Goal: Task Accomplishment & Management: Use online tool/utility

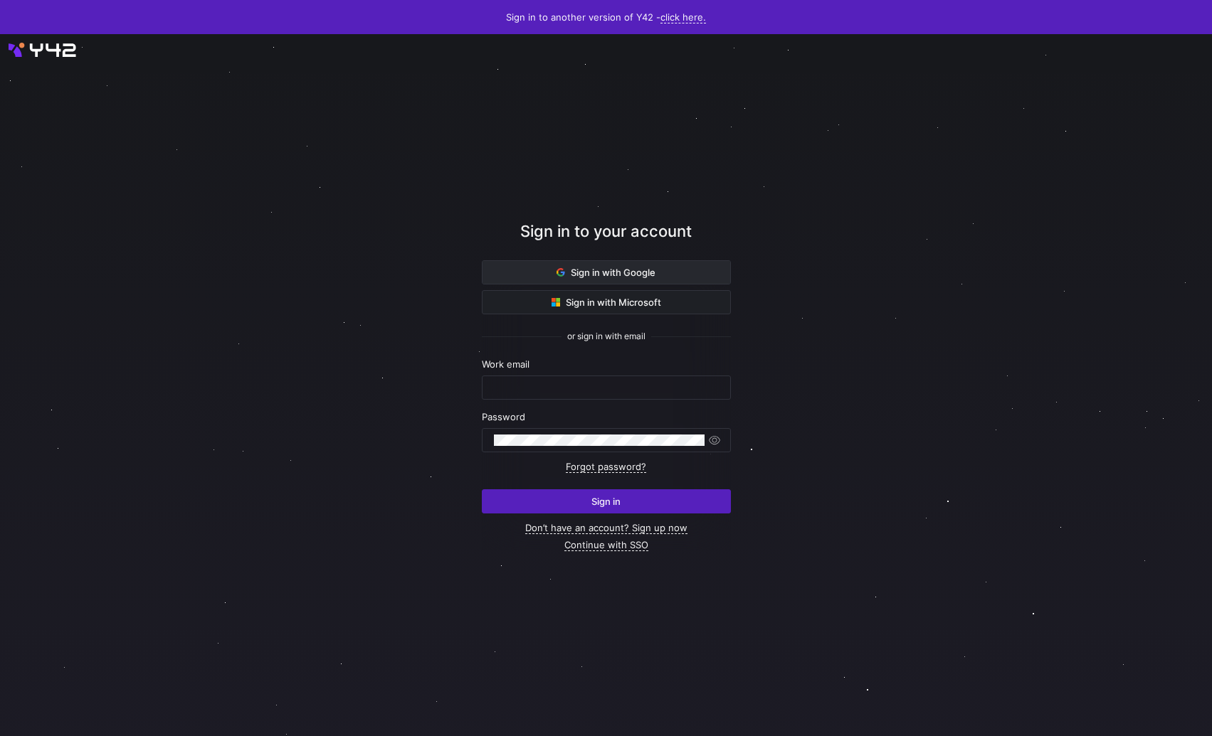
click at [581, 275] on span "Sign in with Google" at bounding box center [605, 272] width 99 height 11
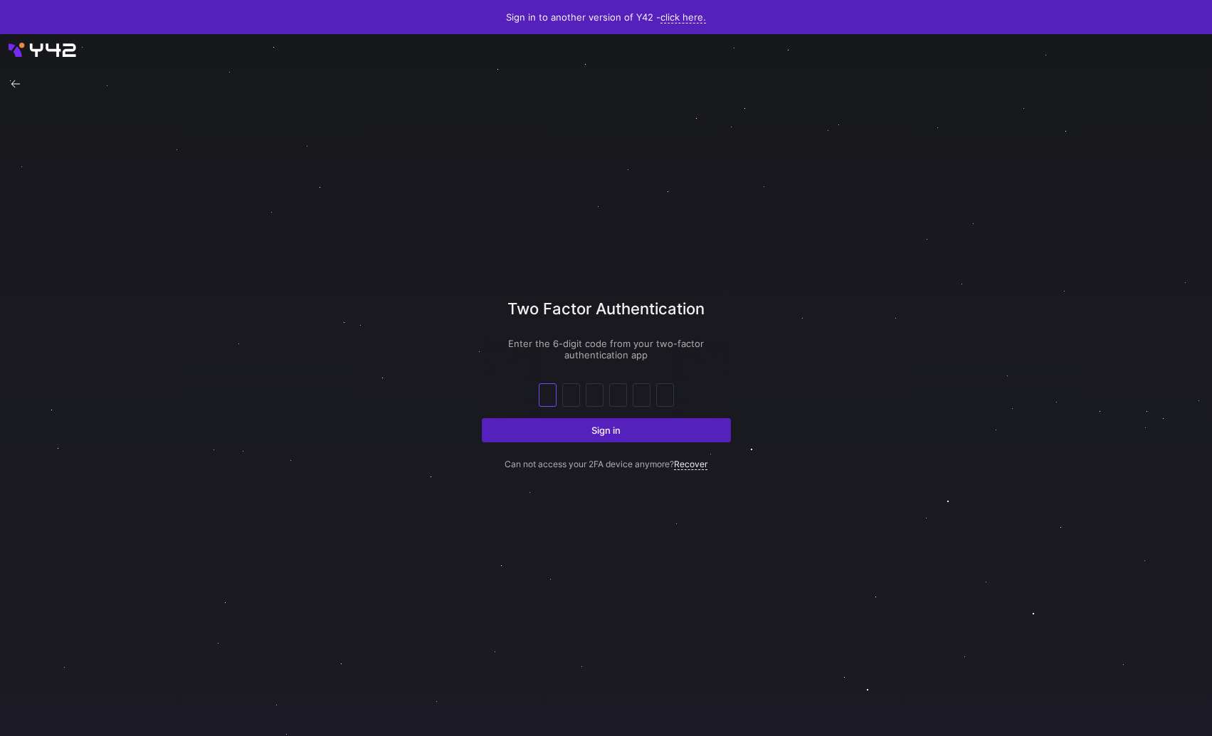
paste input "7"
type input "7"
type input "4"
type input "9"
type input "0"
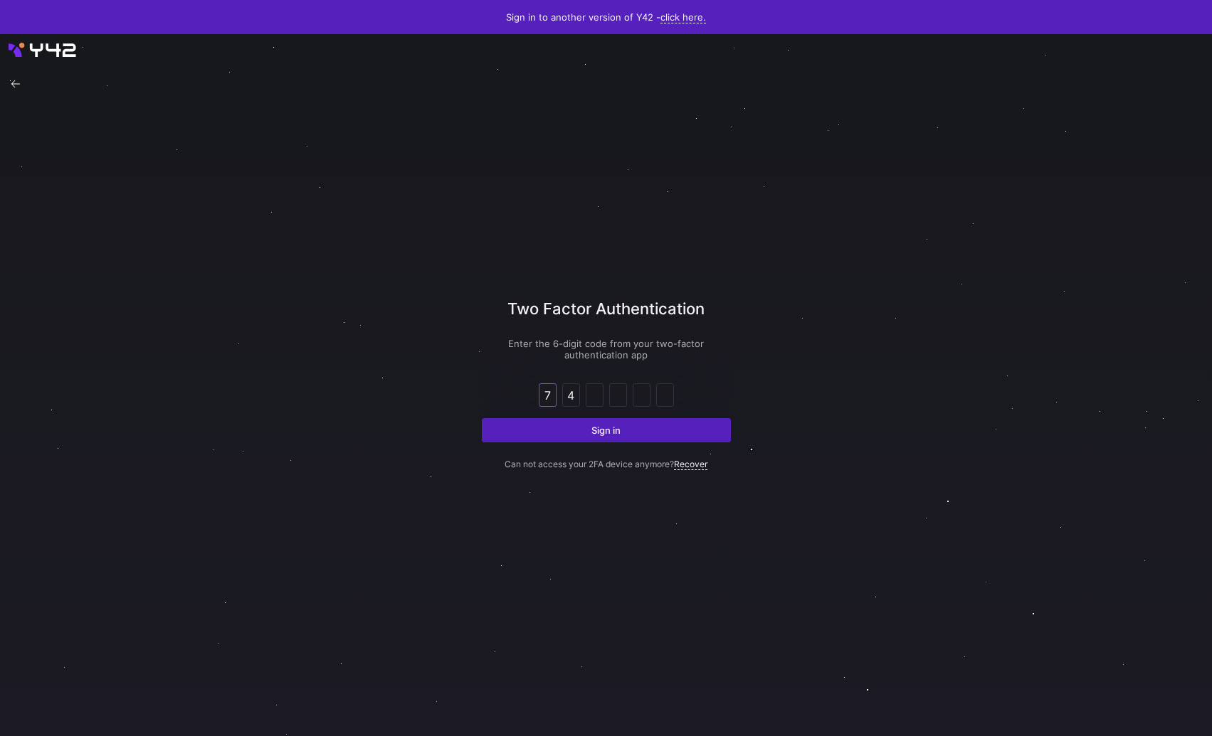
type input "8"
type input "2"
click at [482, 418] on button "Sign in" at bounding box center [606, 430] width 249 height 24
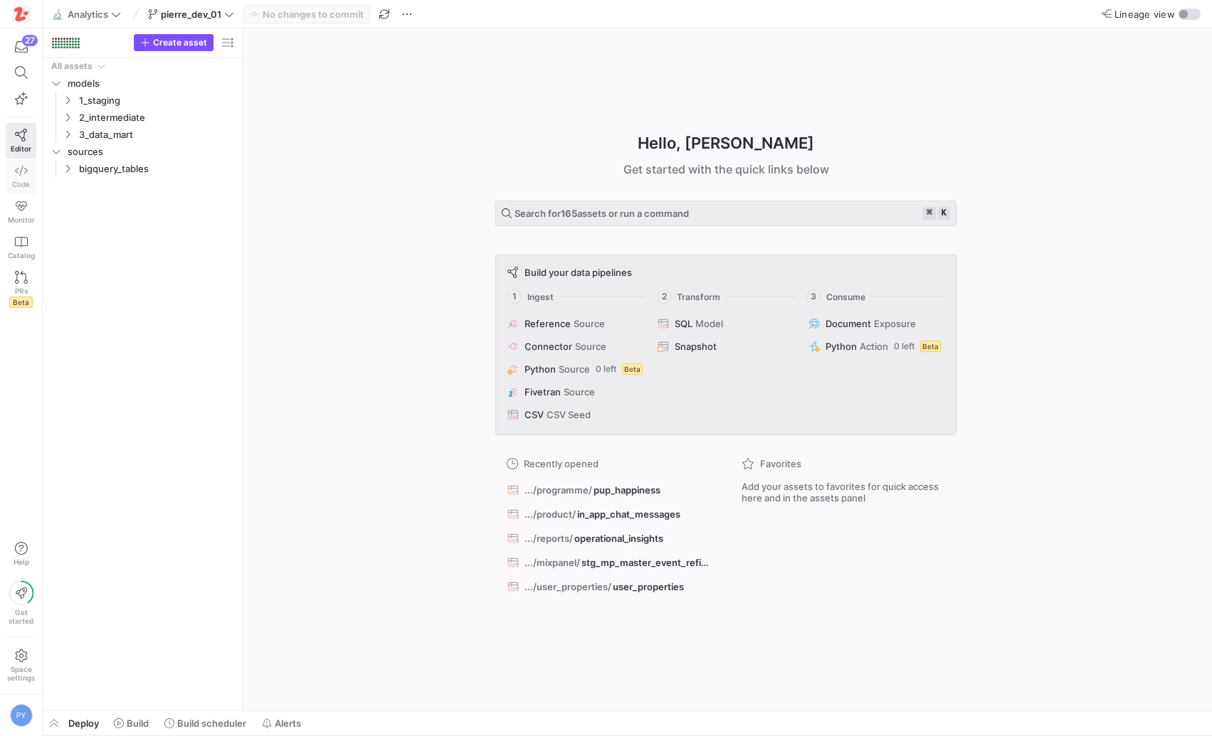
click at [28, 178] on link "Code" at bounding box center [21, 177] width 31 height 36
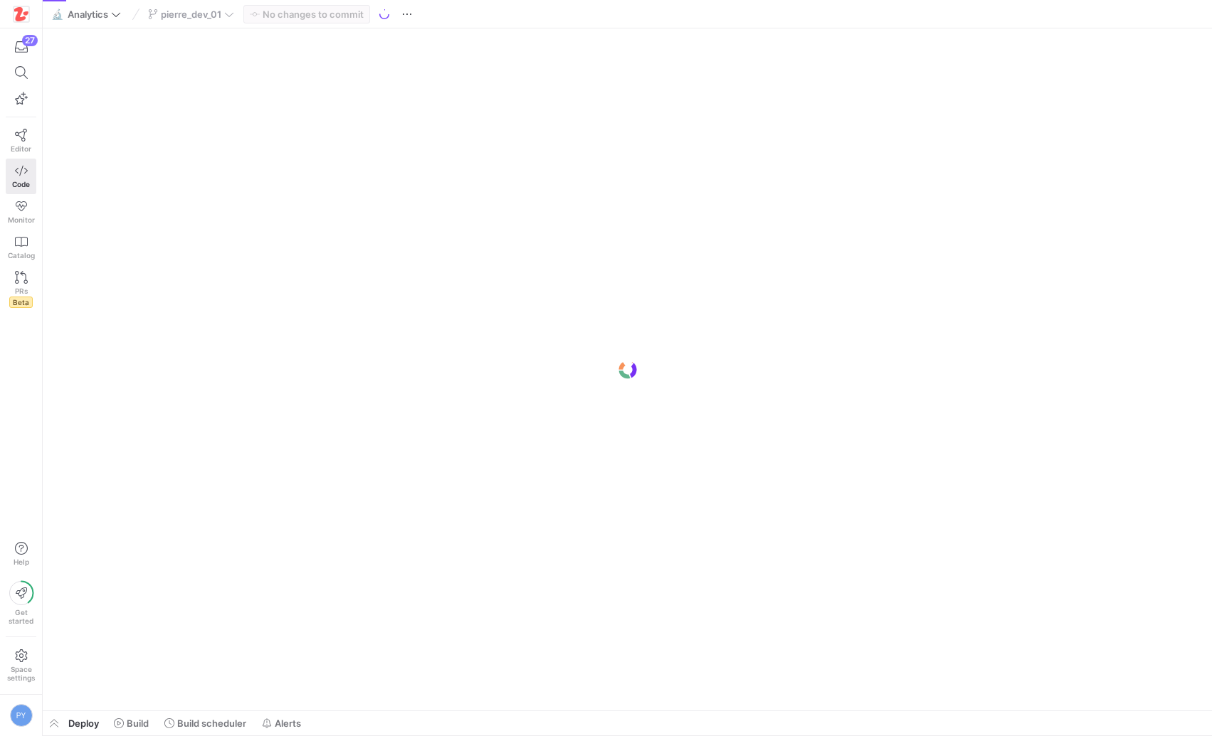
click at [226, 10] on div "pierre_dev_01" at bounding box center [190, 14] width 93 height 19
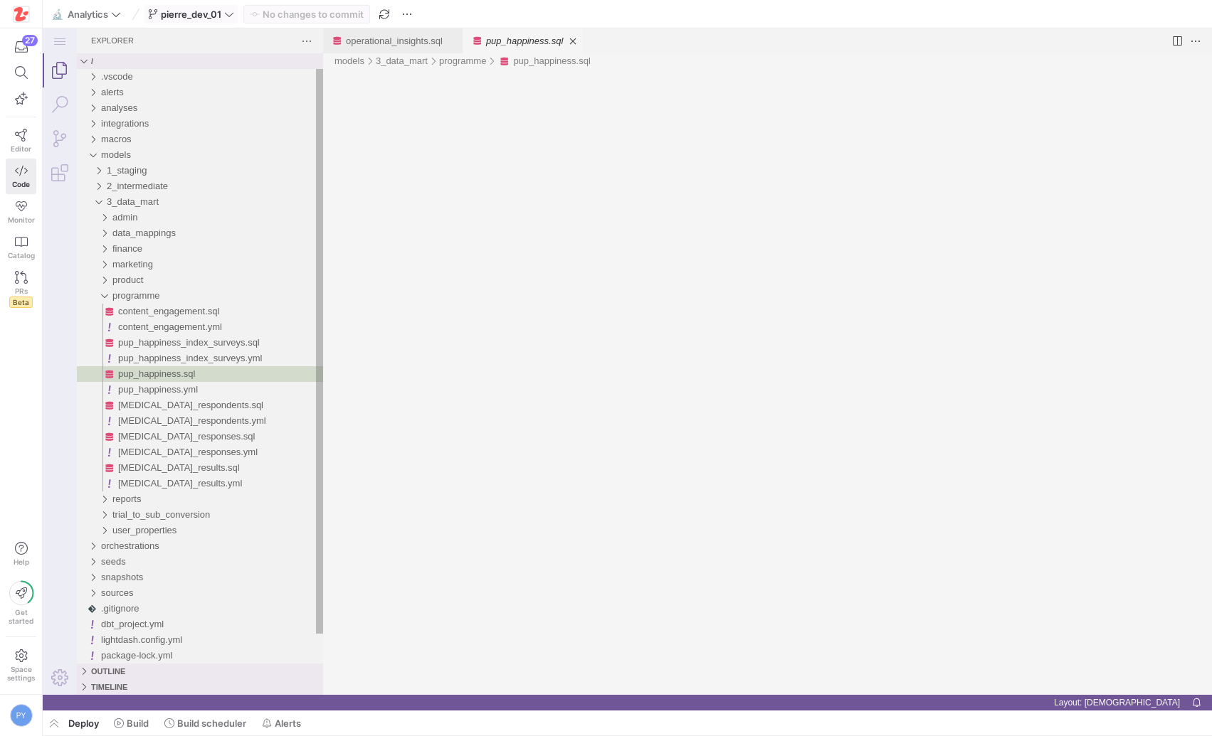
click at [228, 11] on icon at bounding box center [229, 14] width 10 height 10
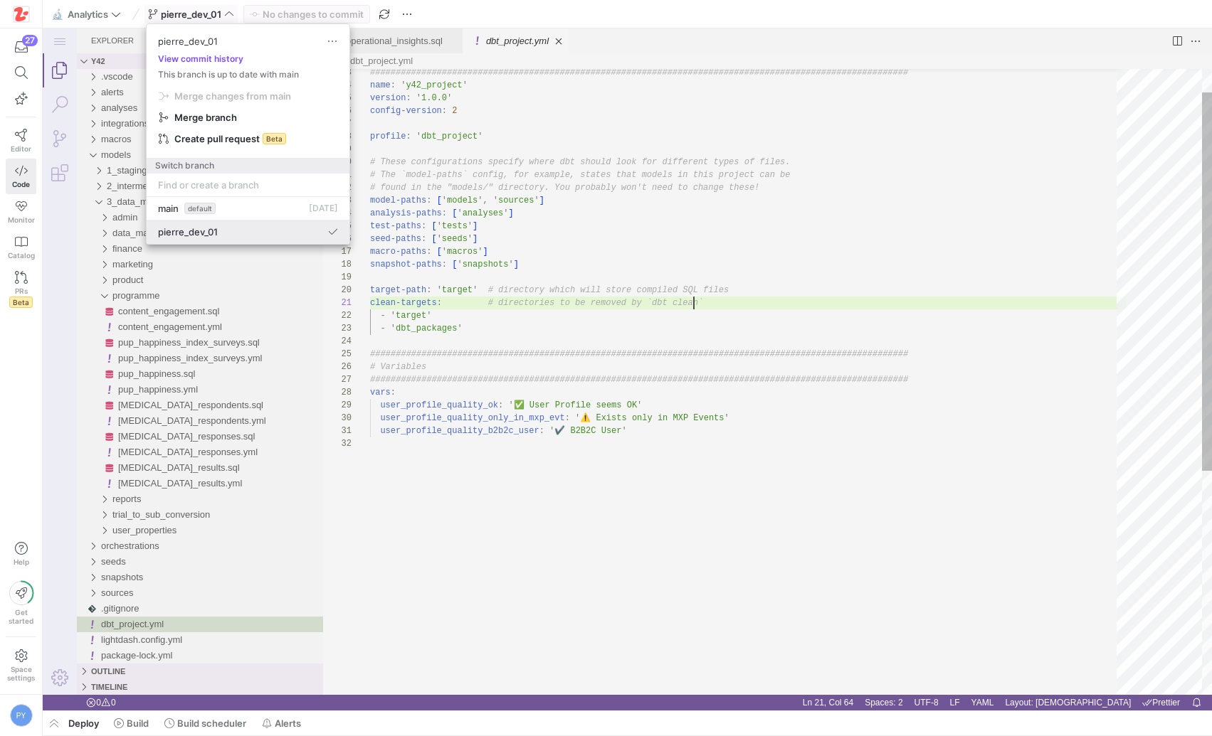
scroll to position [0, 324]
click at [238, 117] on span "Merge branch" at bounding box center [248, 117] width 179 height 11
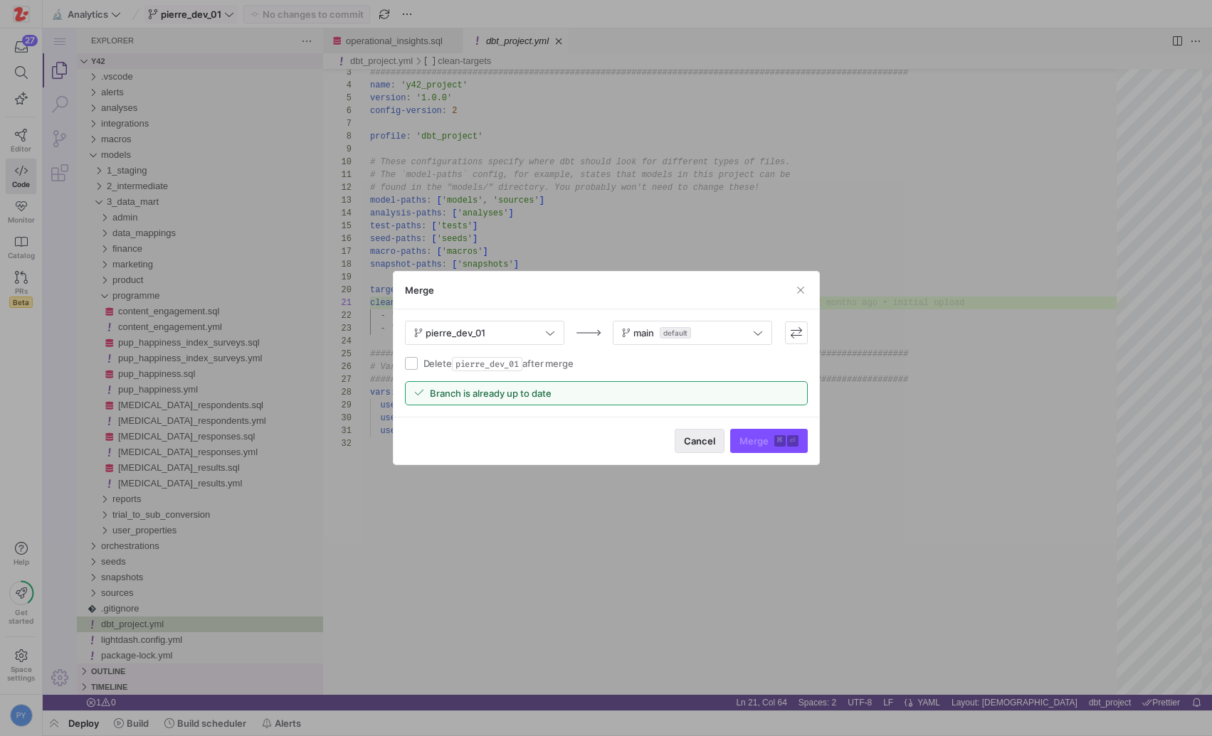
click at [692, 445] on span "Cancel" at bounding box center [699, 440] width 31 height 11
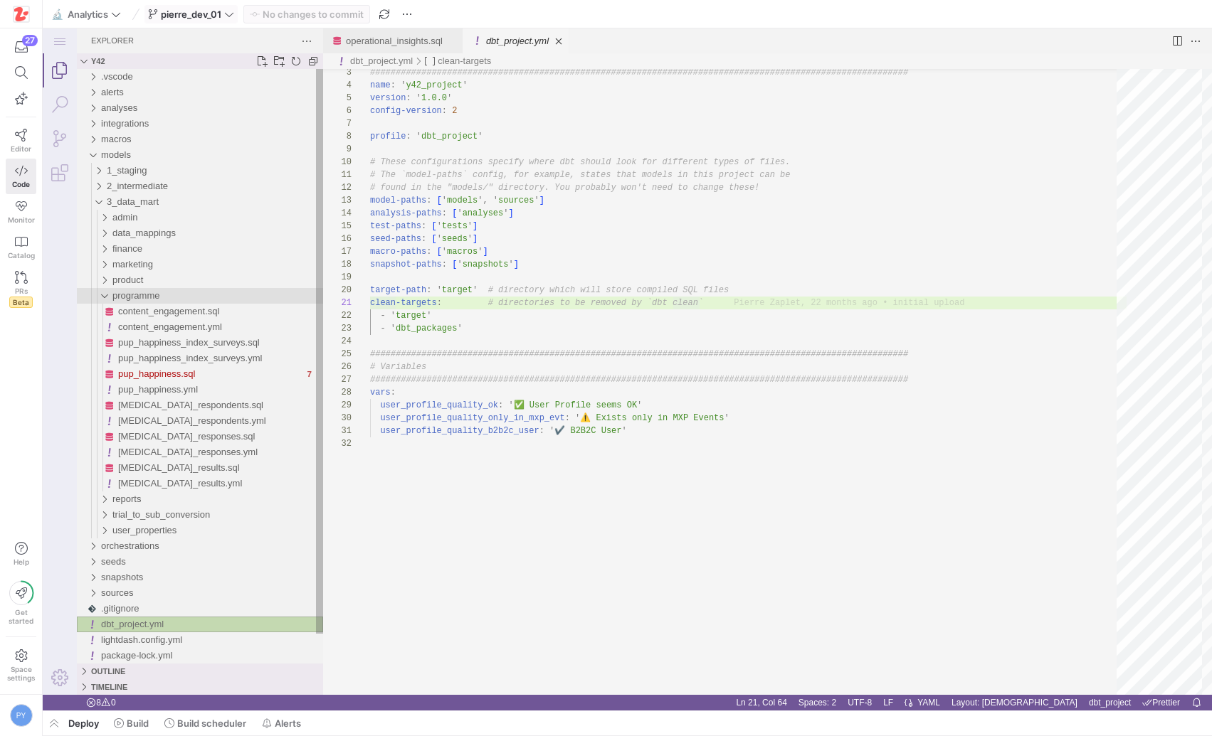
click at [153, 295] on span "programme" at bounding box center [135, 295] width 47 height 11
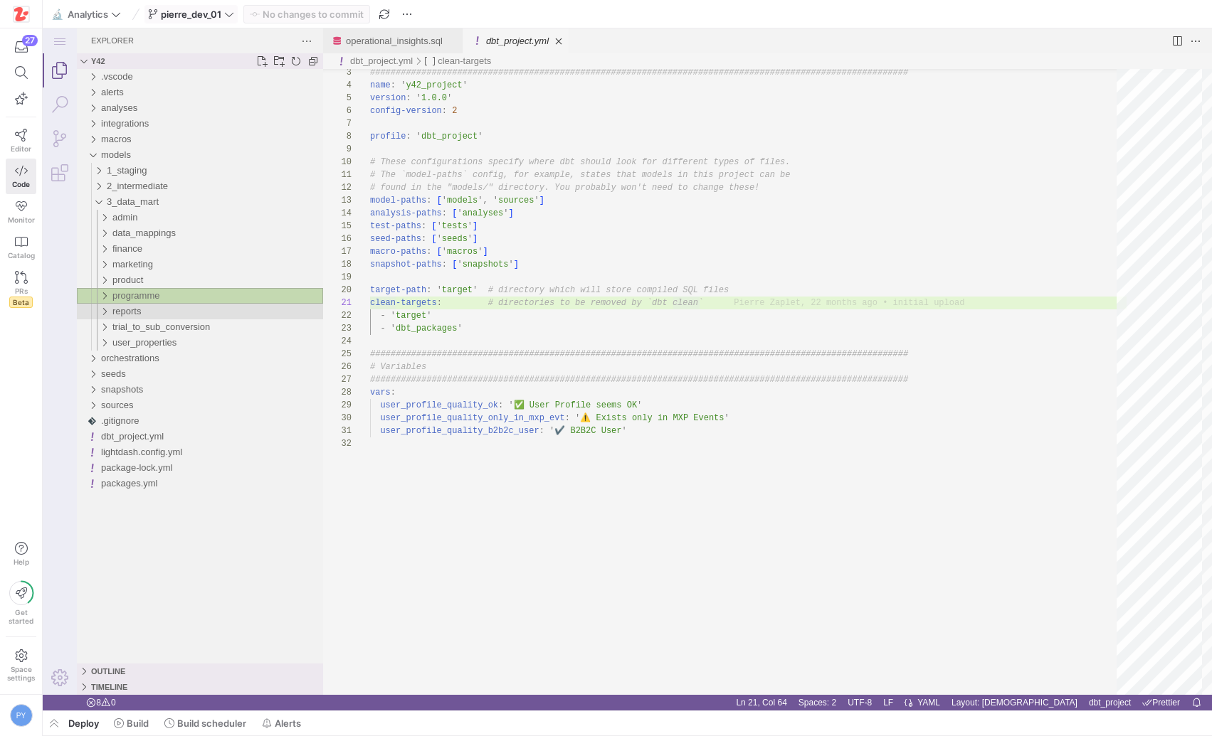
click at [145, 312] on div "reports" at bounding box center [217, 312] width 211 height 16
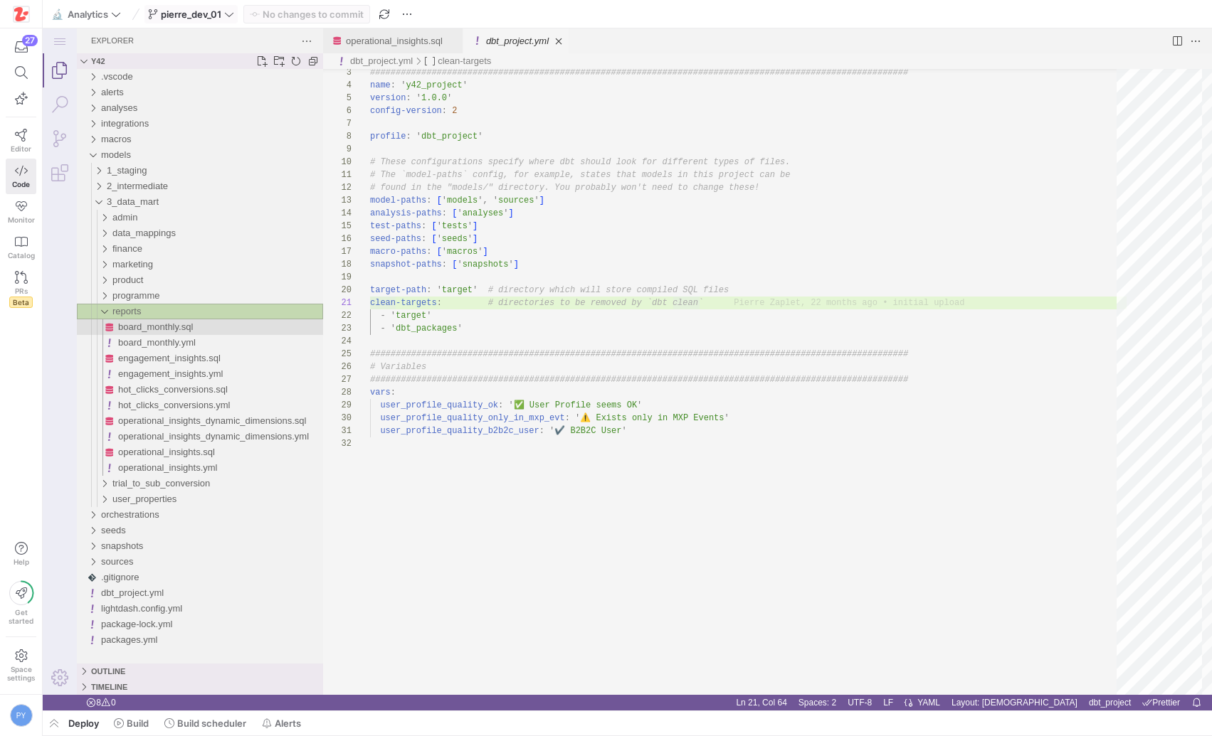
click at [171, 327] on span "board_monthly.sql" at bounding box center [155, 327] width 75 height 11
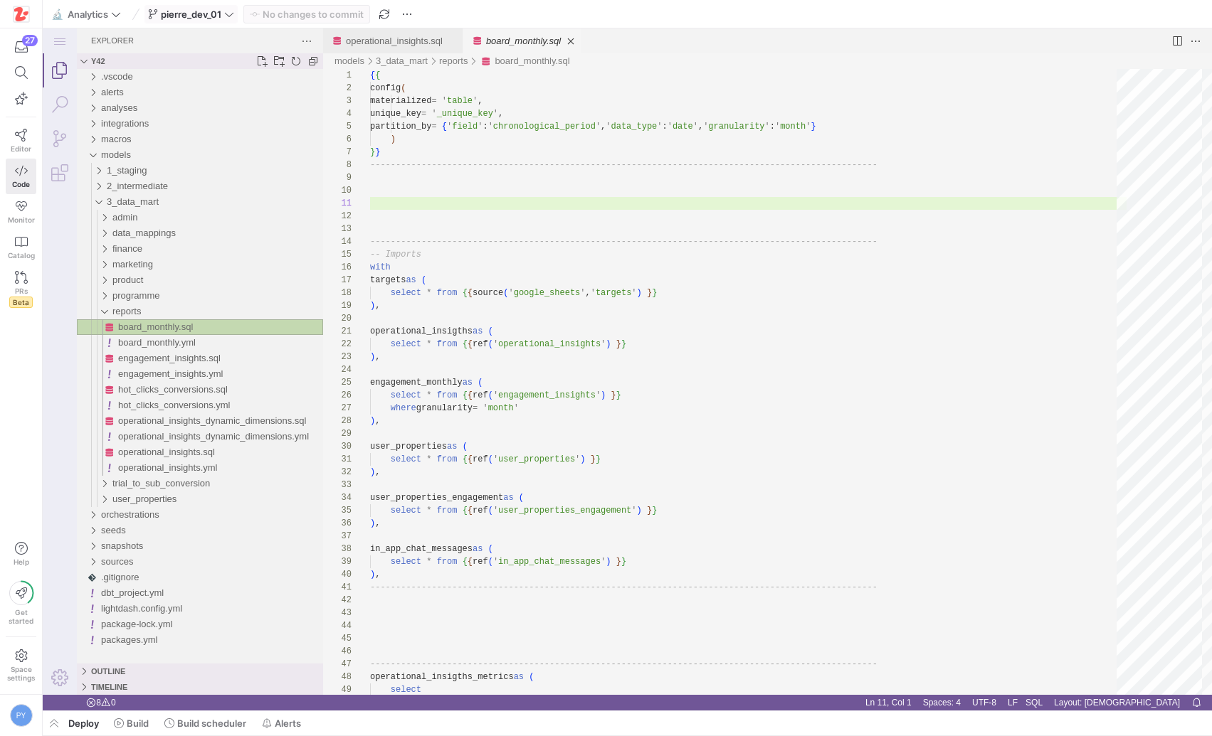
scroll to position [128, 0]
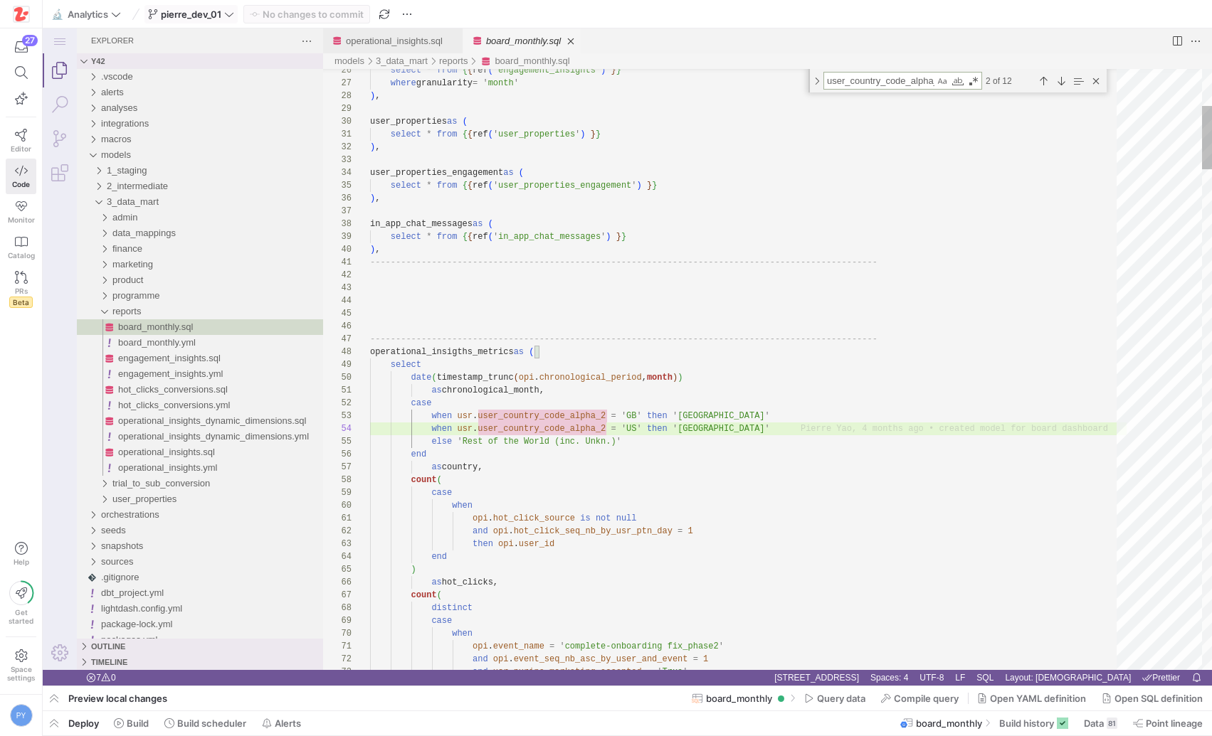
type textarea "opi.event_name = 'complete-onboarding fix_phase2' and opi.event_seq_nb_asc_by_u…"
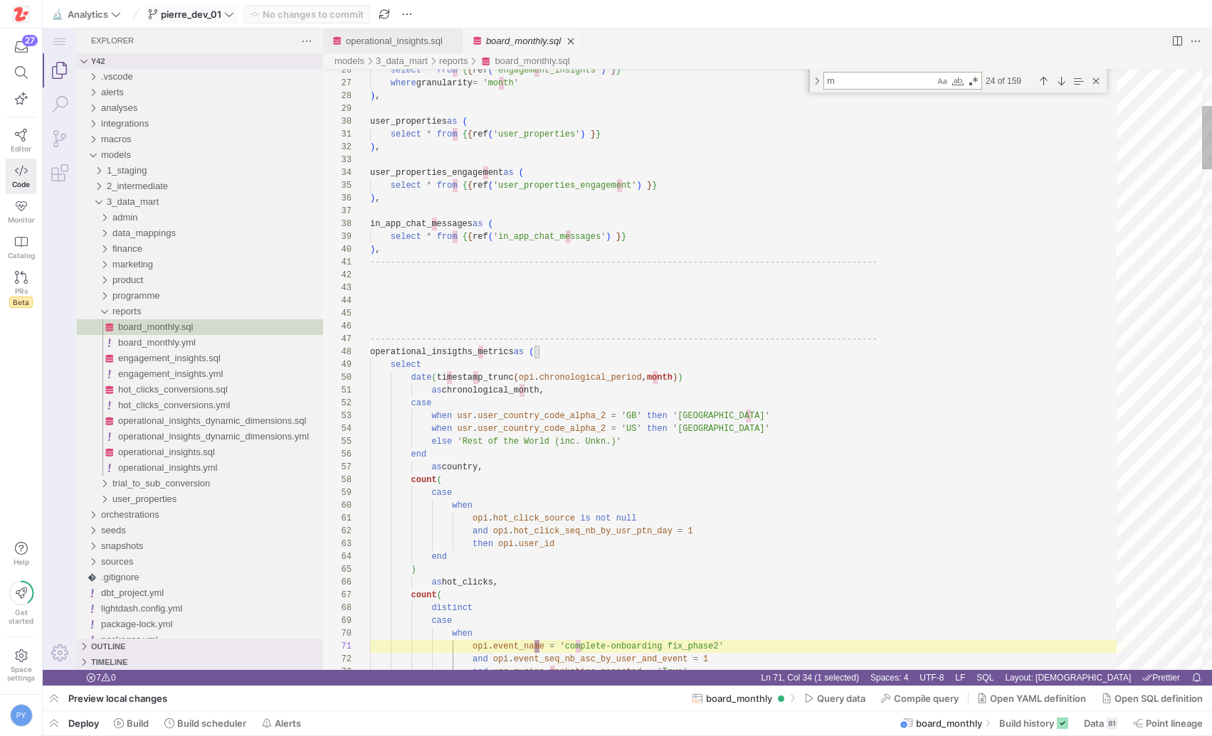
type textarea "ma"
type textarea "[DOMAIN_NAME]_spend_gbp, [DOMAIN_NAME]_spend_gbp as ad_spend_gbp_py, tgt.cost_p…"
type textarea "mau"
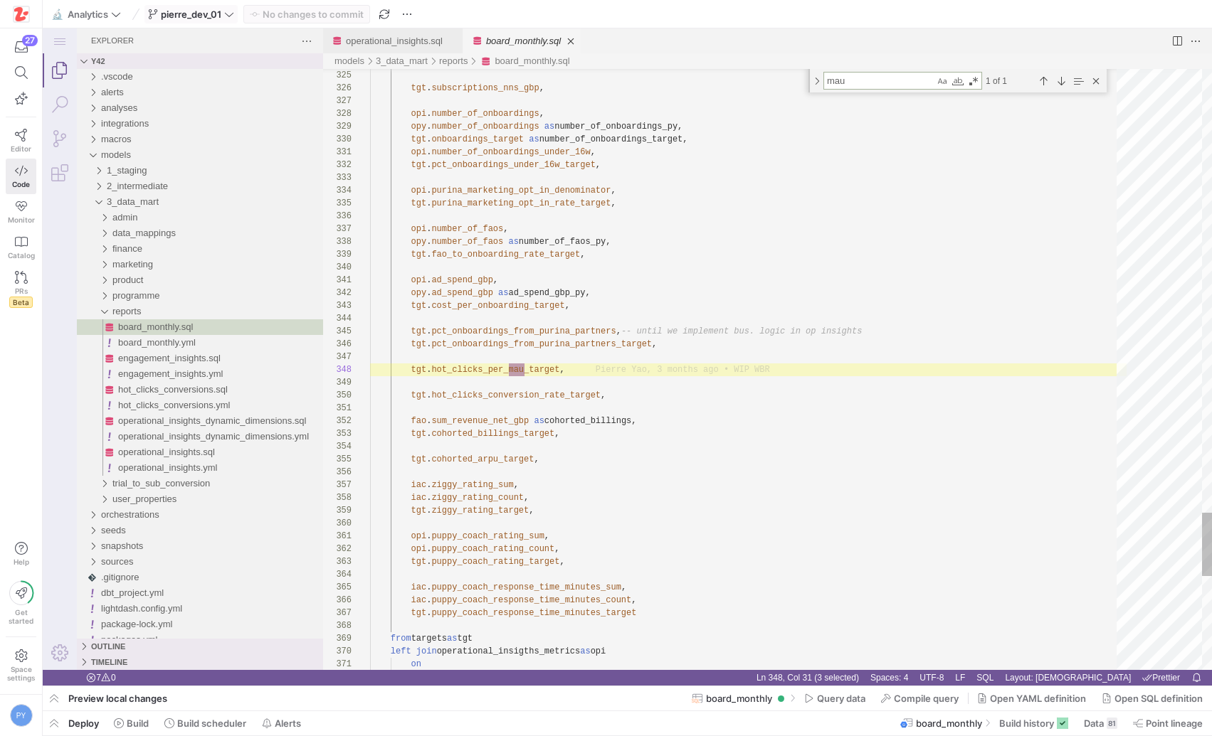
type textarea "opi.event_name = 'complete-onboarding fix_phase2' and opi.event_seq_nb_asc_by_u…"
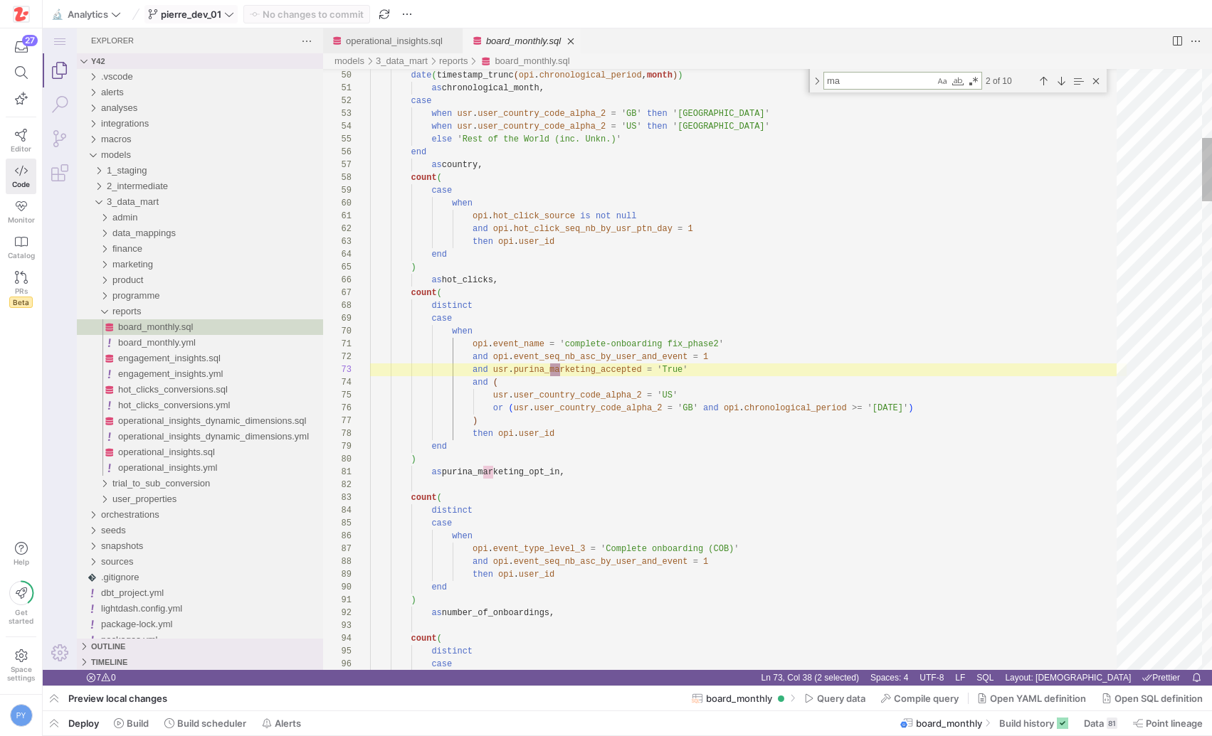
type textarea "m"
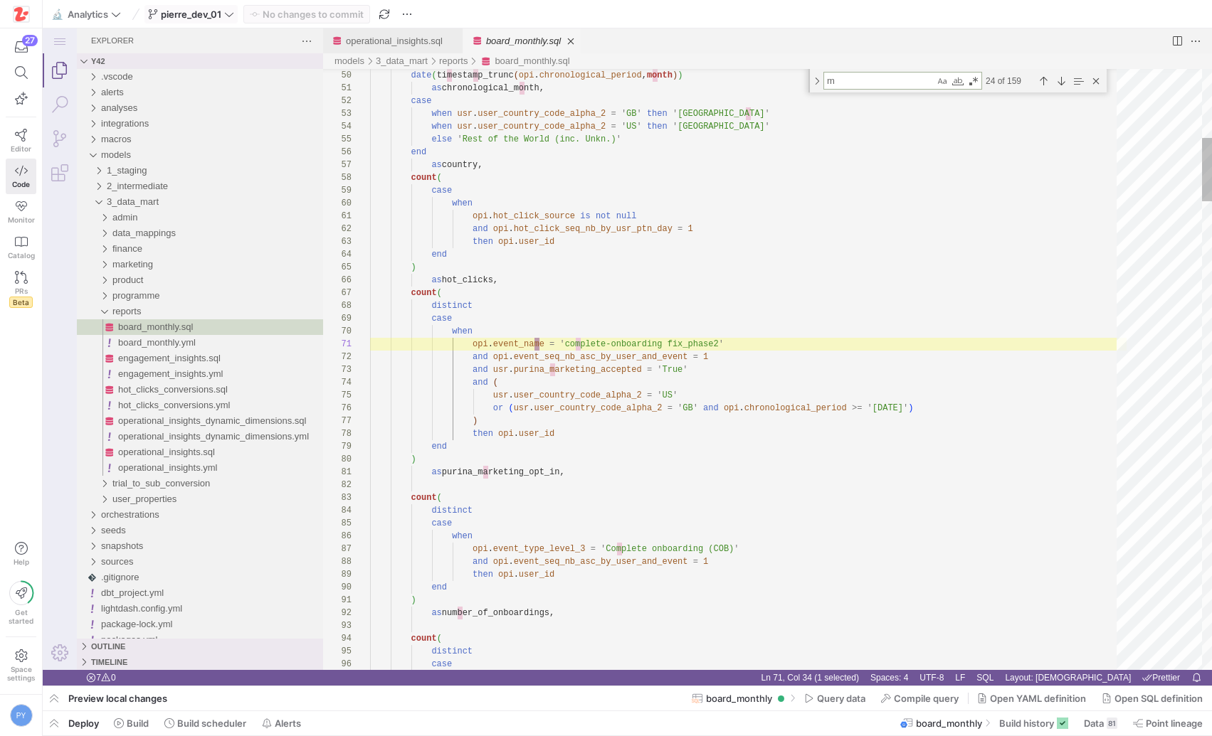
type textarea "inner join user_properties as usr on opi.user_id = usr.user_id where [DOMAIN_NA…"
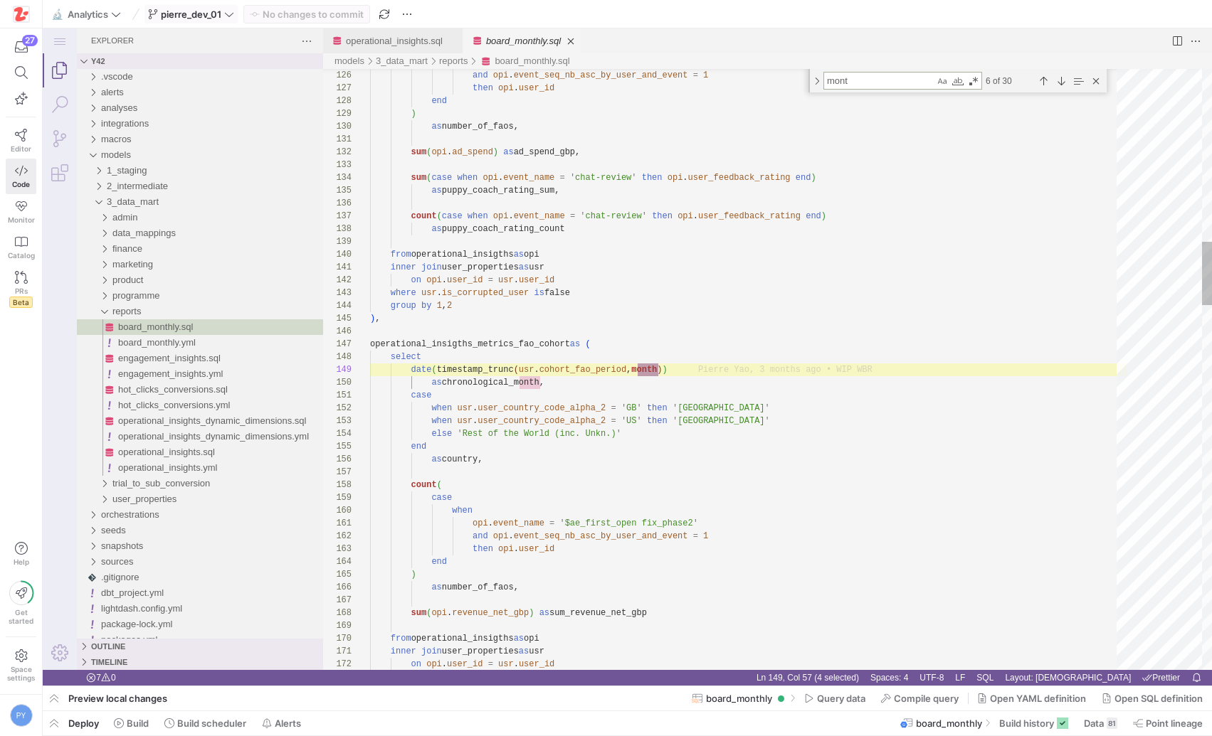
type textarea "month"
type textarea "inner join user_properties as usr on opi.user_id = usr.user_id where [DOMAIN_NA…"
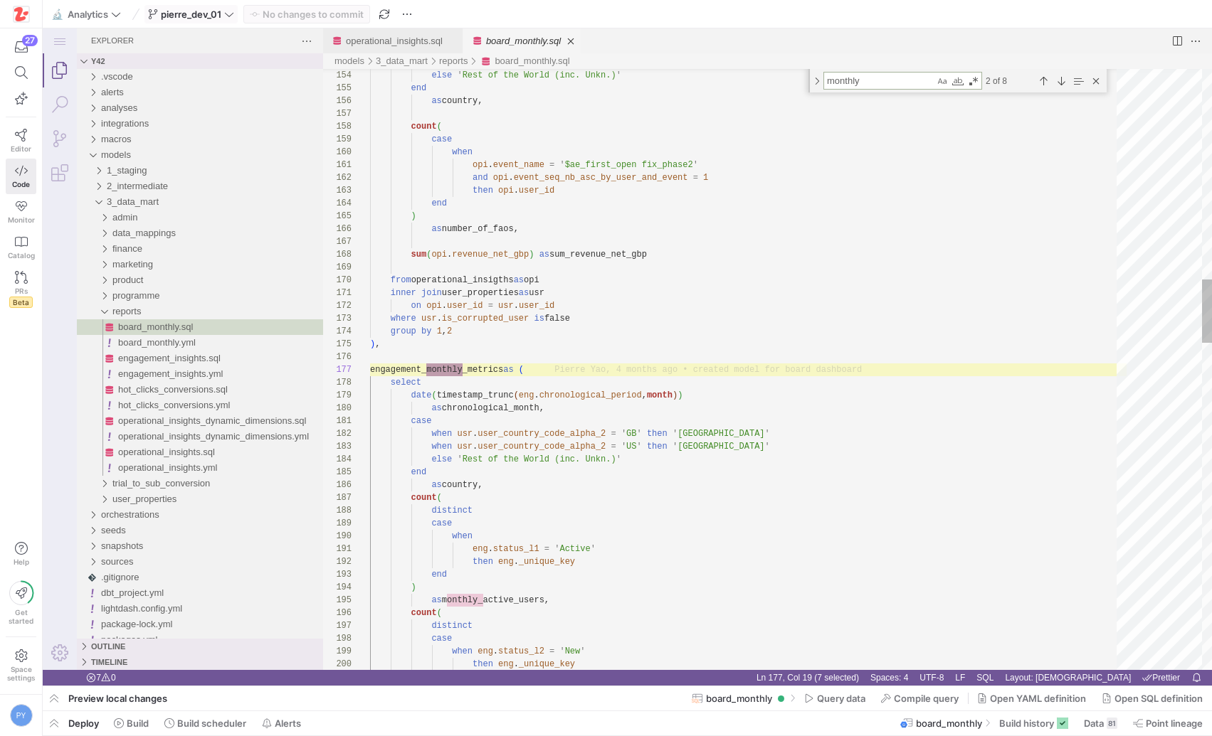
type textarea "monthly_"
type textarea "eng.status_l1 = 'Active' then eng._unique_key end ) as monthly_active_users, co…"
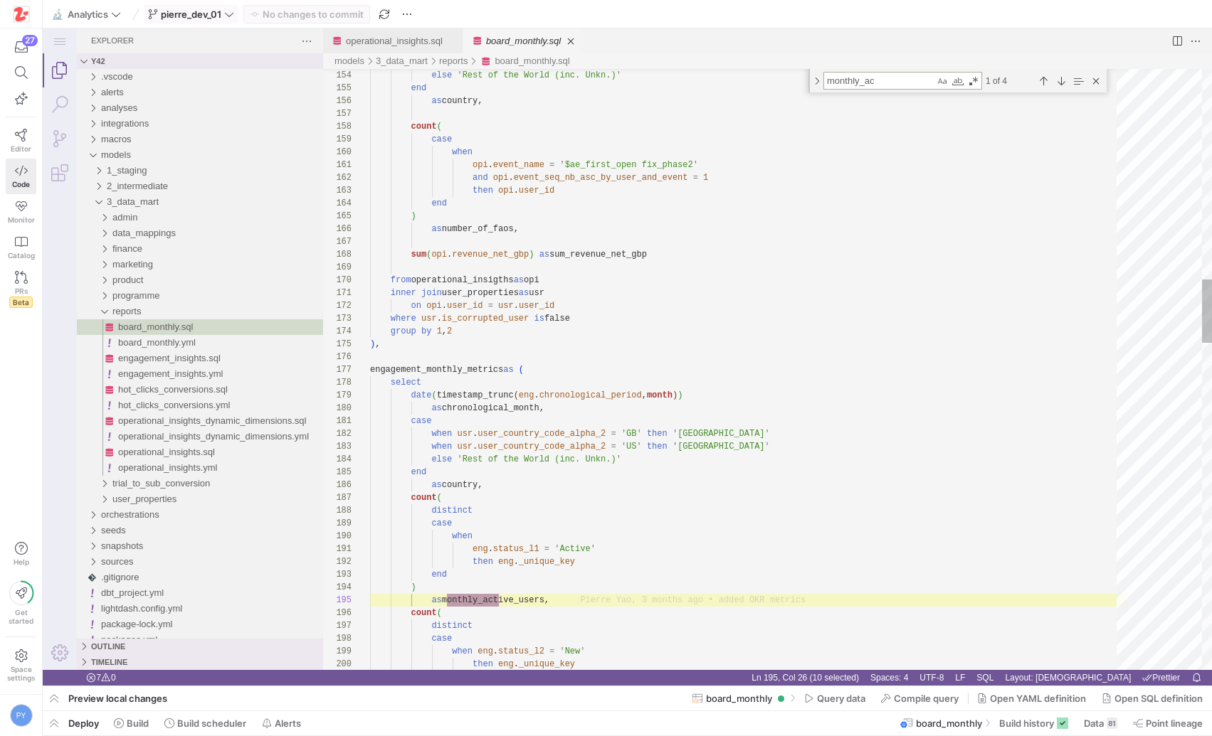
type textarea "monthly_act"
type textarea "select -- noqa: ST06 concat(cast(tgt.month as string), [DOMAIN_NAME]) as _uniqu…"
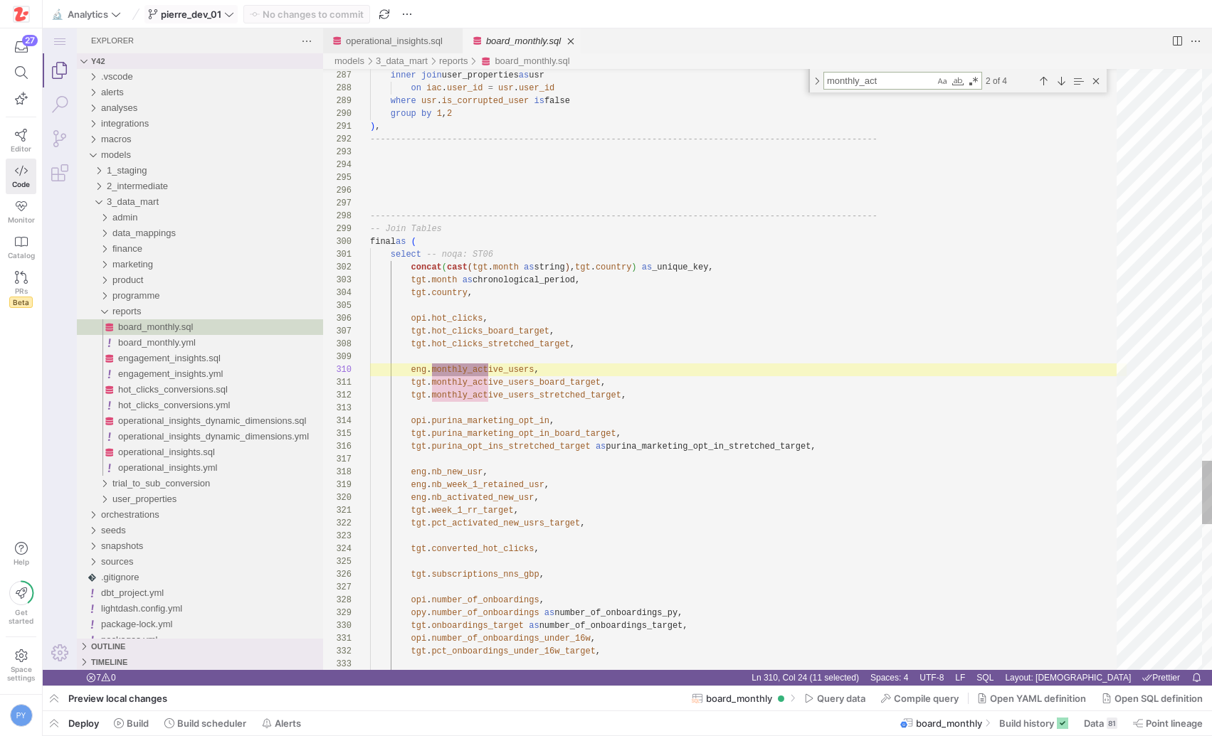
scroll to position [128, 118]
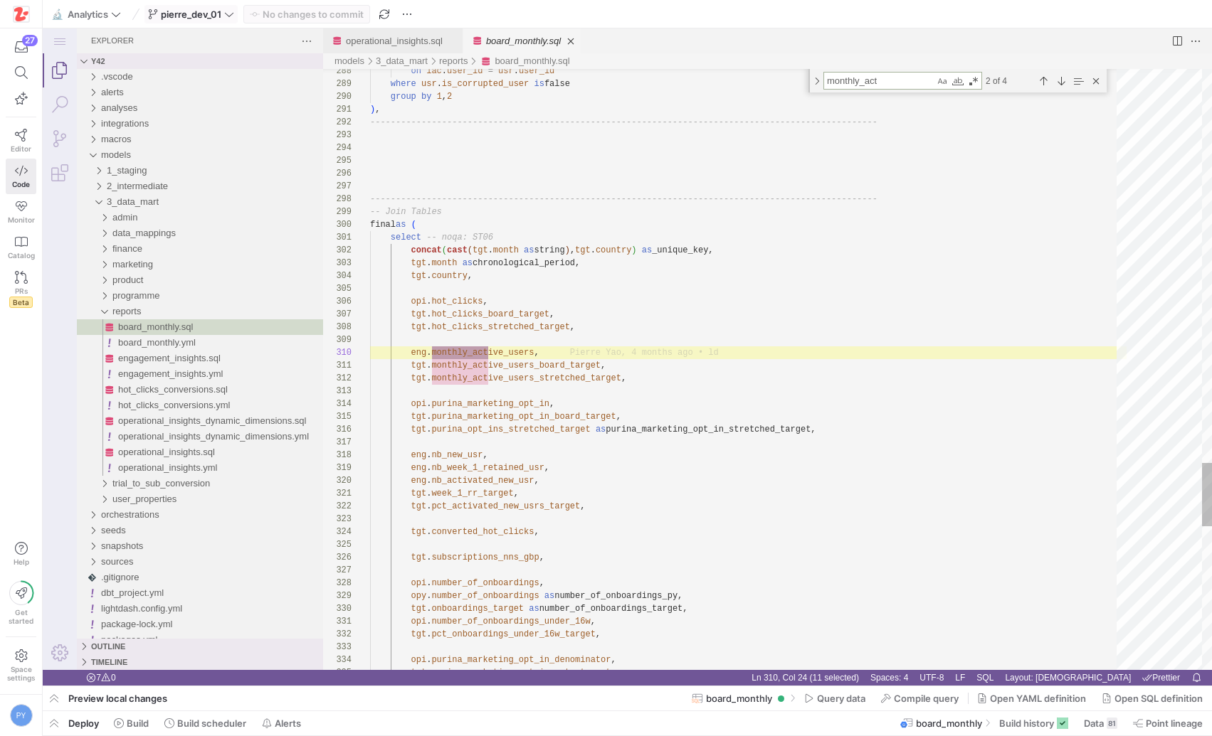
type textarea "monthly_act"
type textarea "tgt.monthly_active_users_board_target, tgt.monthly_active_users_stretched_targe…"
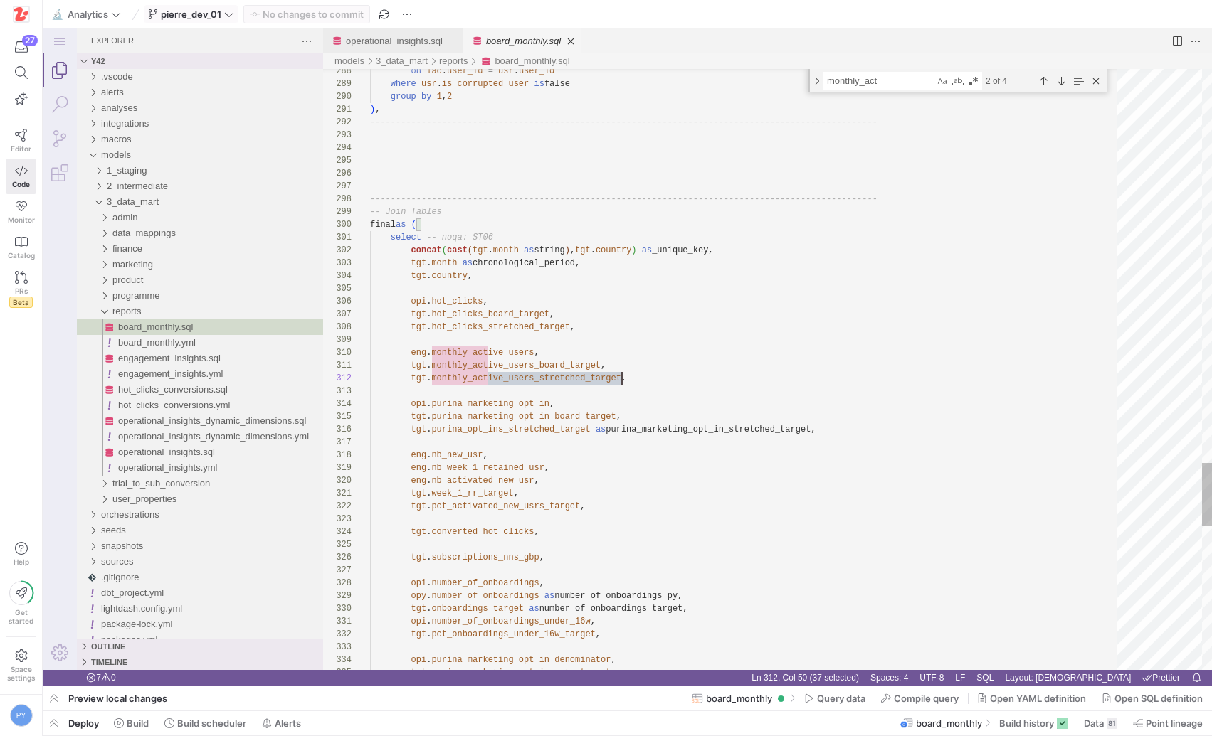
scroll to position [13, 252]
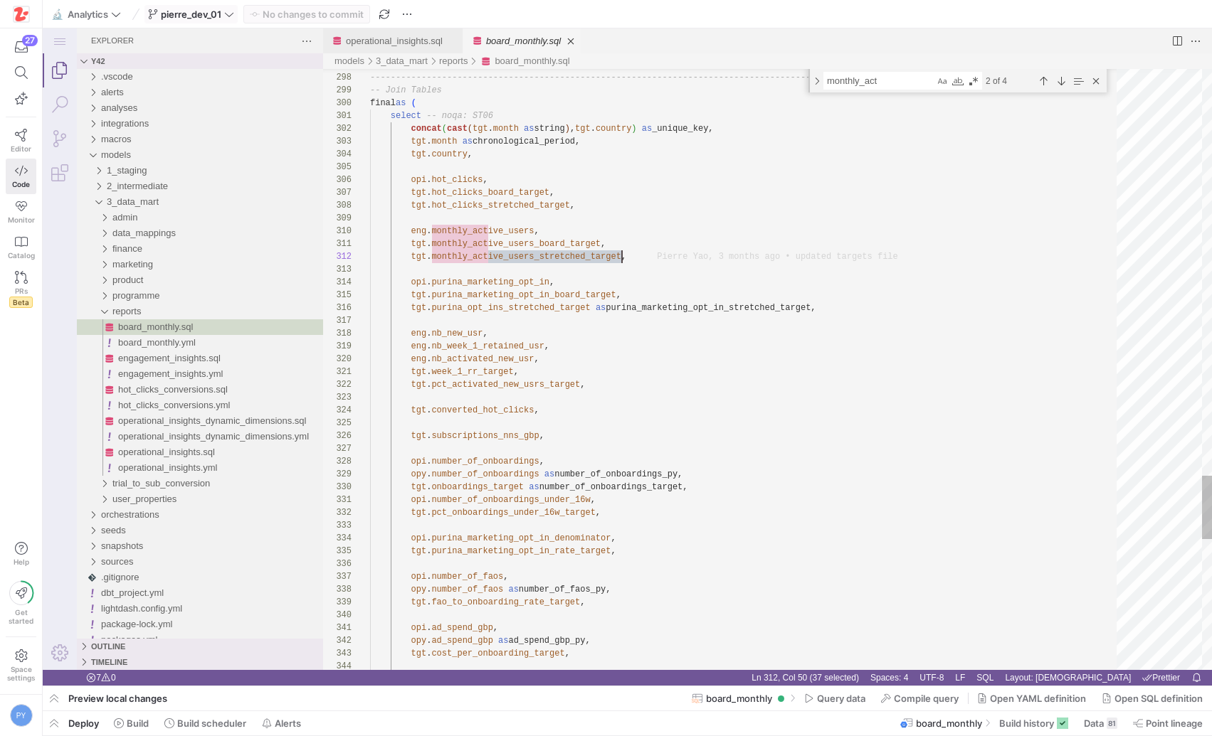
type textarea "monthly_active_users_stretched_target"
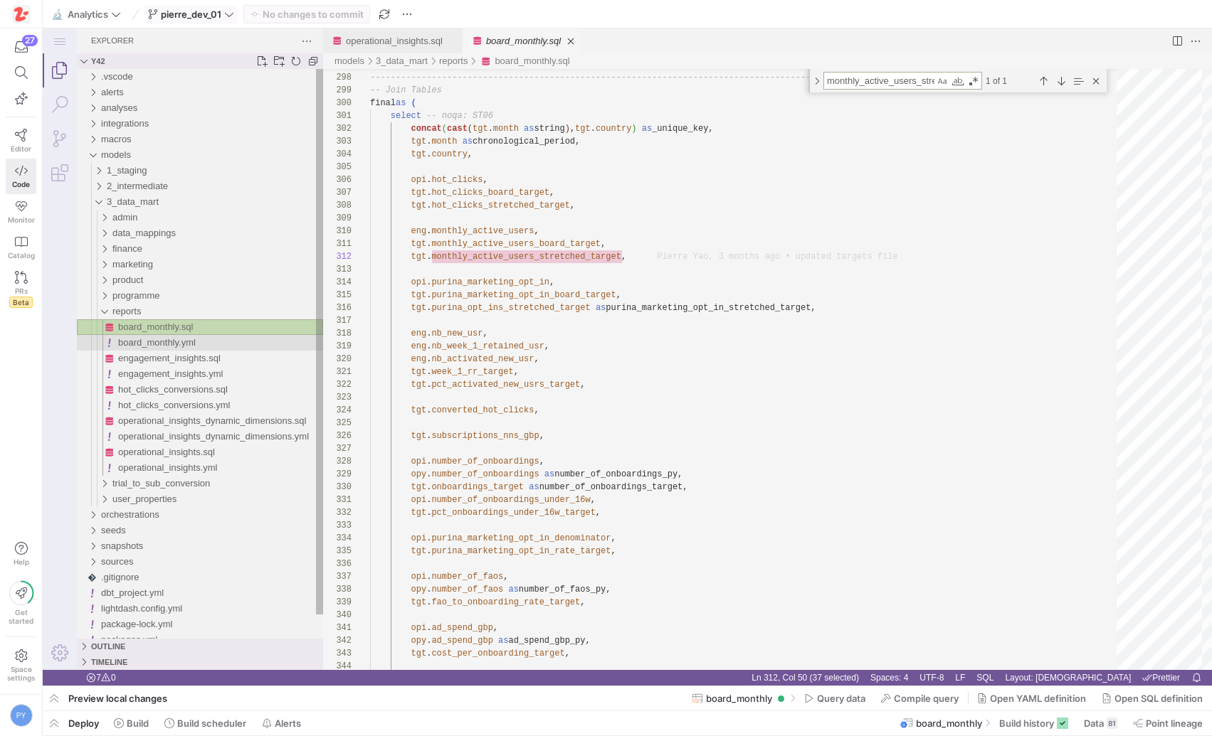
click at [174, 341] on span "board_monthly.yml" at bounding box center [157, 342] width 78 height 11
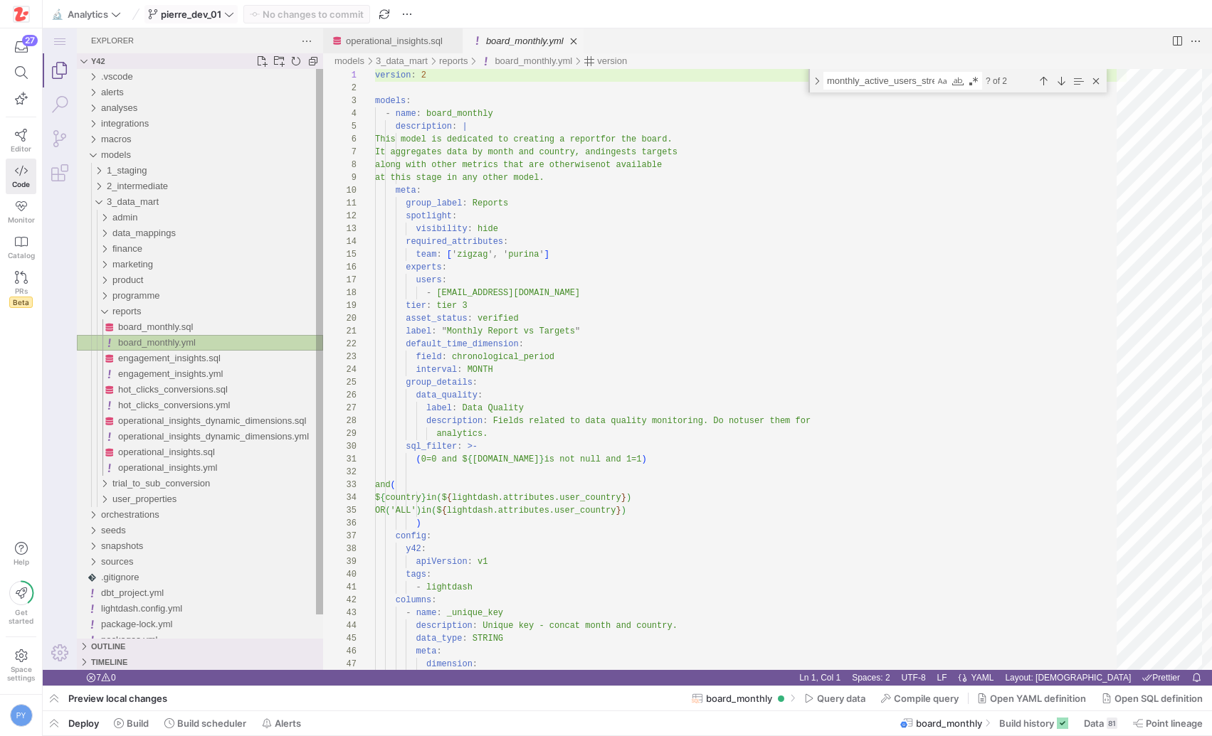
click at [174, 341] on span "board_monthly.yml" at bounding box center [157, 342] width 78 height 11
type textarea "label: "Monthly Report vs Targets" default_time_dimension: field: chronological…"
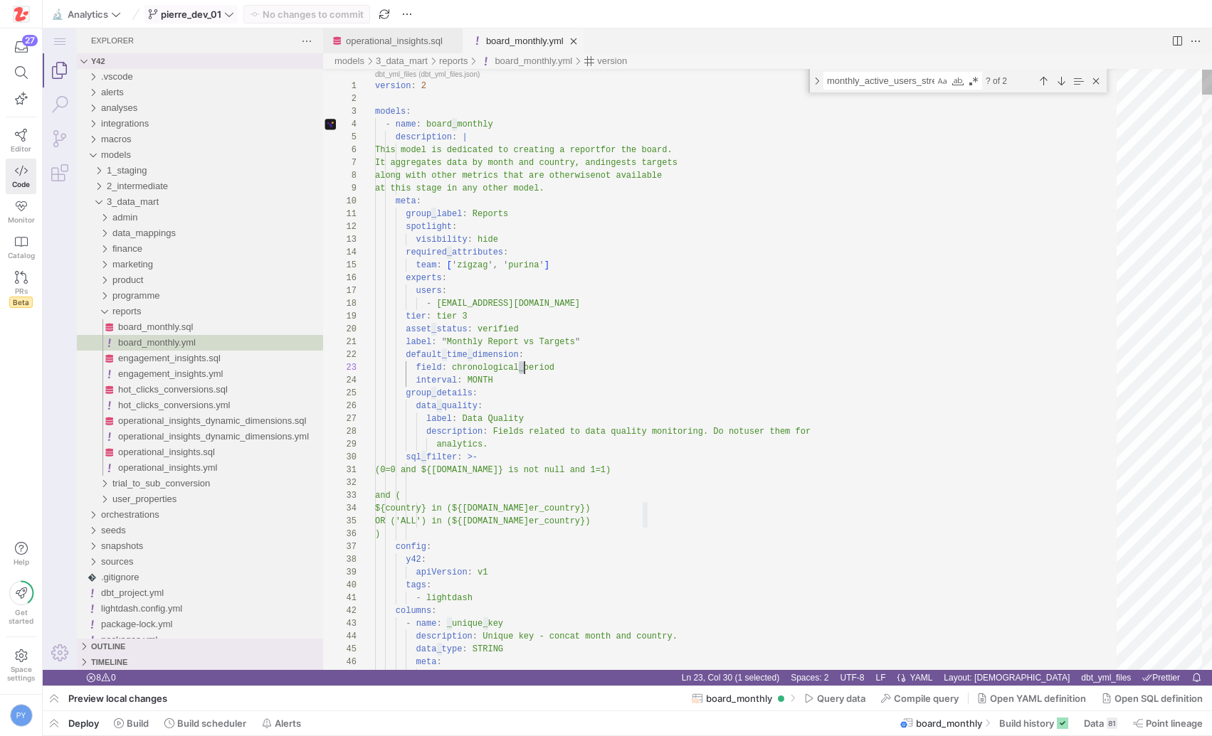
scroll to position [26, 149]
type textarea "_"
paste textarea "monthly_active_users_stretched_target"
type textarea "type: number metrics: monthly_active_users_board_target_sum: hidden: false requ…"
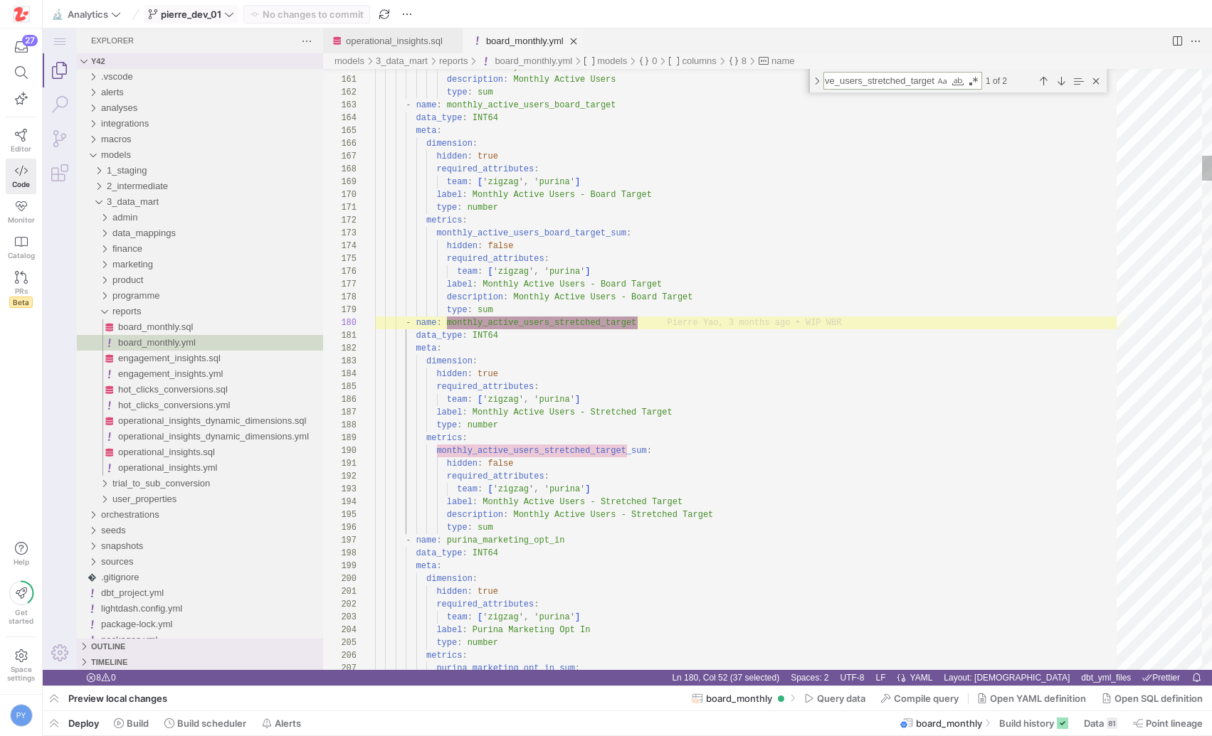
type textarea "monthly_active_users_stretched_target"
type textarea "data_type: INT64 meta: dimension: hidden: true required_attributes: team: ['zig…"
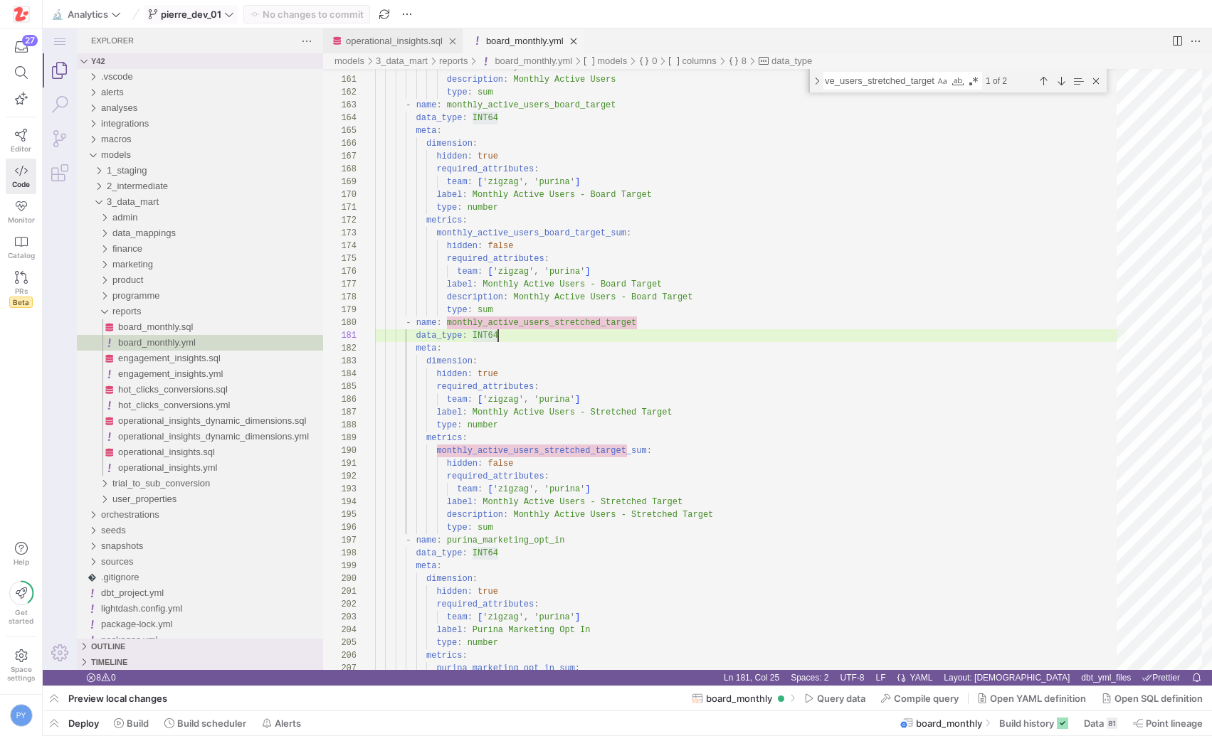
click at [411, 36] on link "operational_insights.sql" at bounding box center [394, 41] width 97 height 11
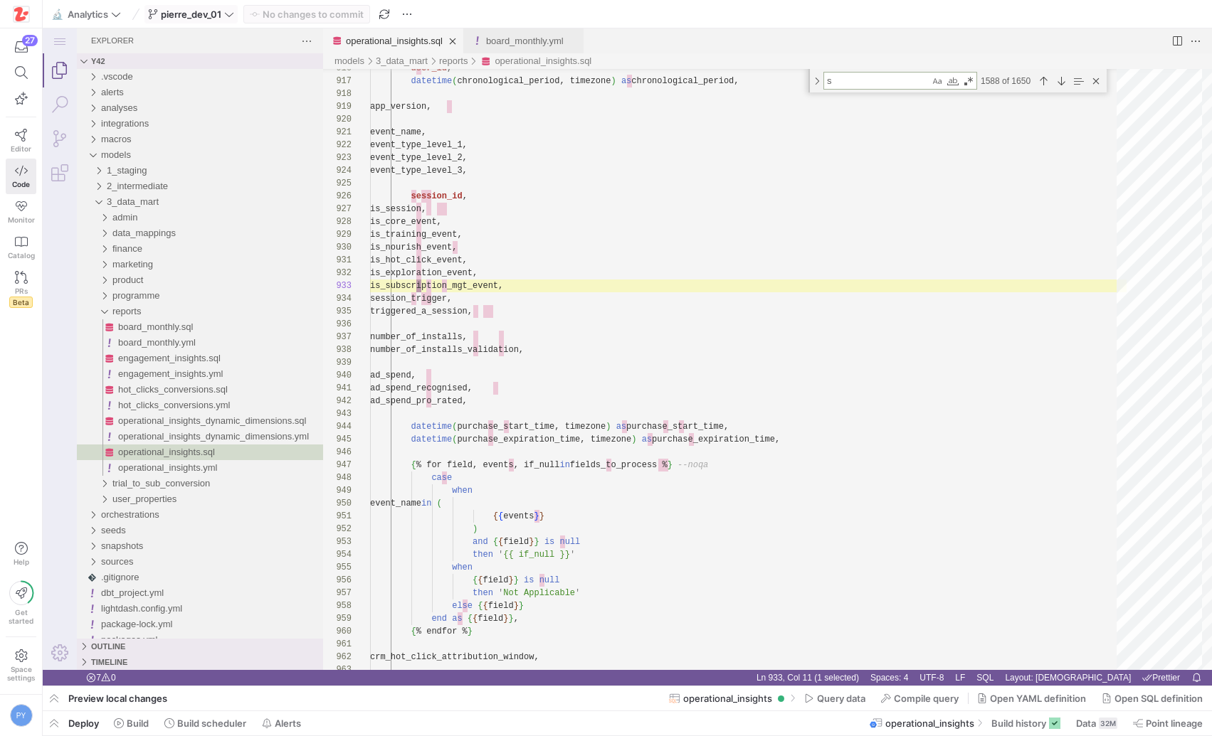
type textarea "st"
type textarea "unique_downloads, device_os from unnest([ struct(date('[DATE]') as download_wee…"
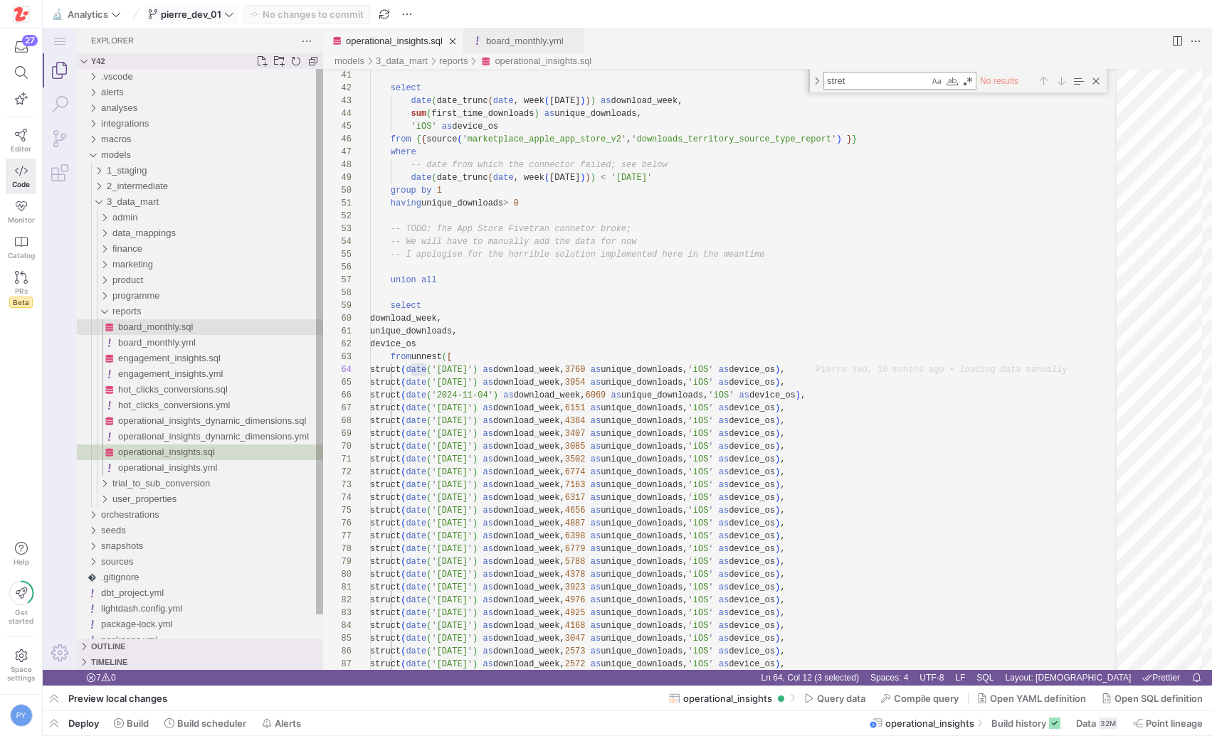
type textarea "stret"
click at [151, 327] on span "board_monthly.sql" at bounding box center [155, 327] width 75 height 11
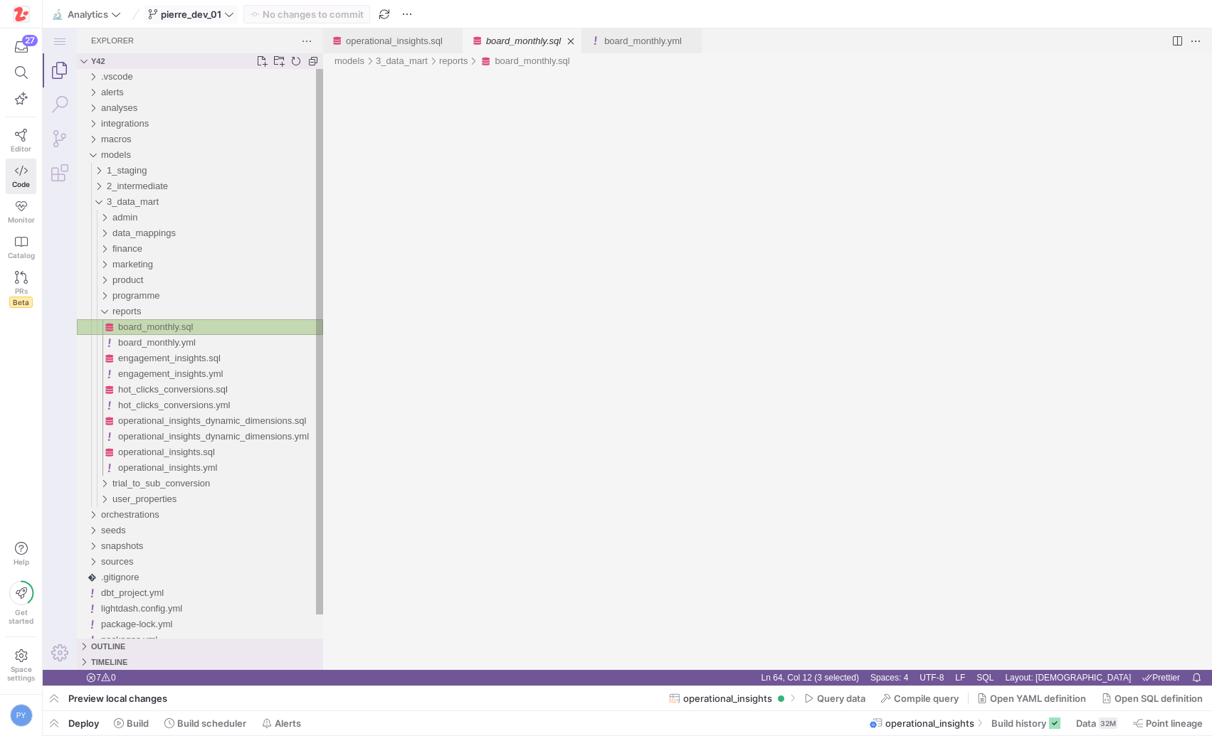
click at [151, 327] on span "board_monthly.sql" at bounding box center [155, 327] width 75 height 11
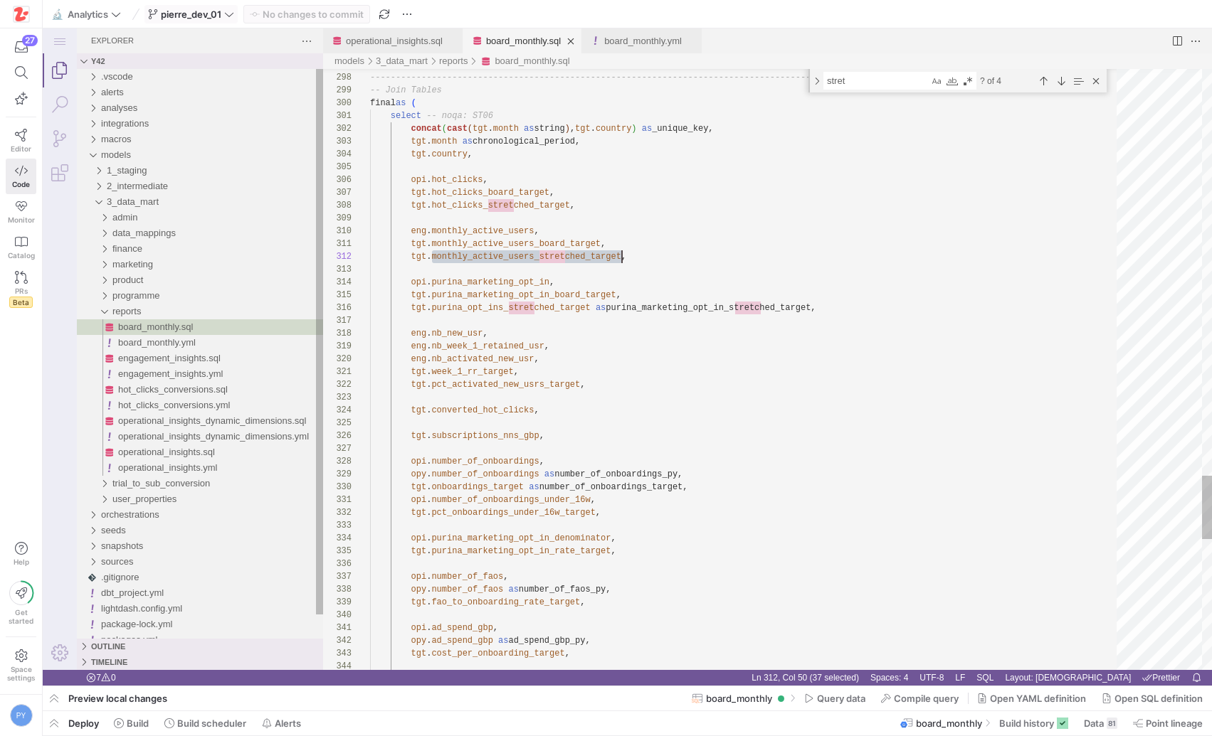
scroll to position [13, 252]
click at [887, 76] on textarea "stret" at bounding box center [876, 81] width 105 height 16
type textarea "select -- noqa: ST06 concat(cast(tgt.month as string), [DOMAIN_NAME]) as _uniqu…"
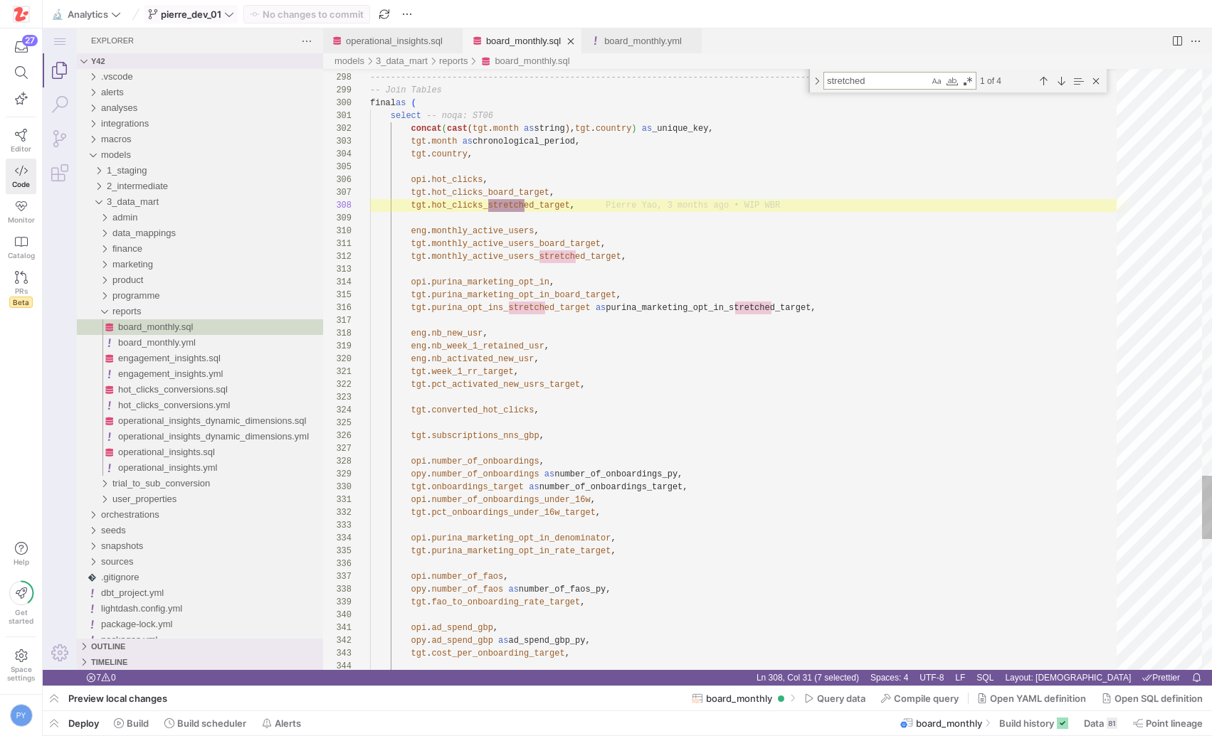
scroll to position [128, 164]
type textarea "stretched"
click at [1061, 80] on div "Next Match (Enter)" at bounding box center [1061, 81] width 16 height 16
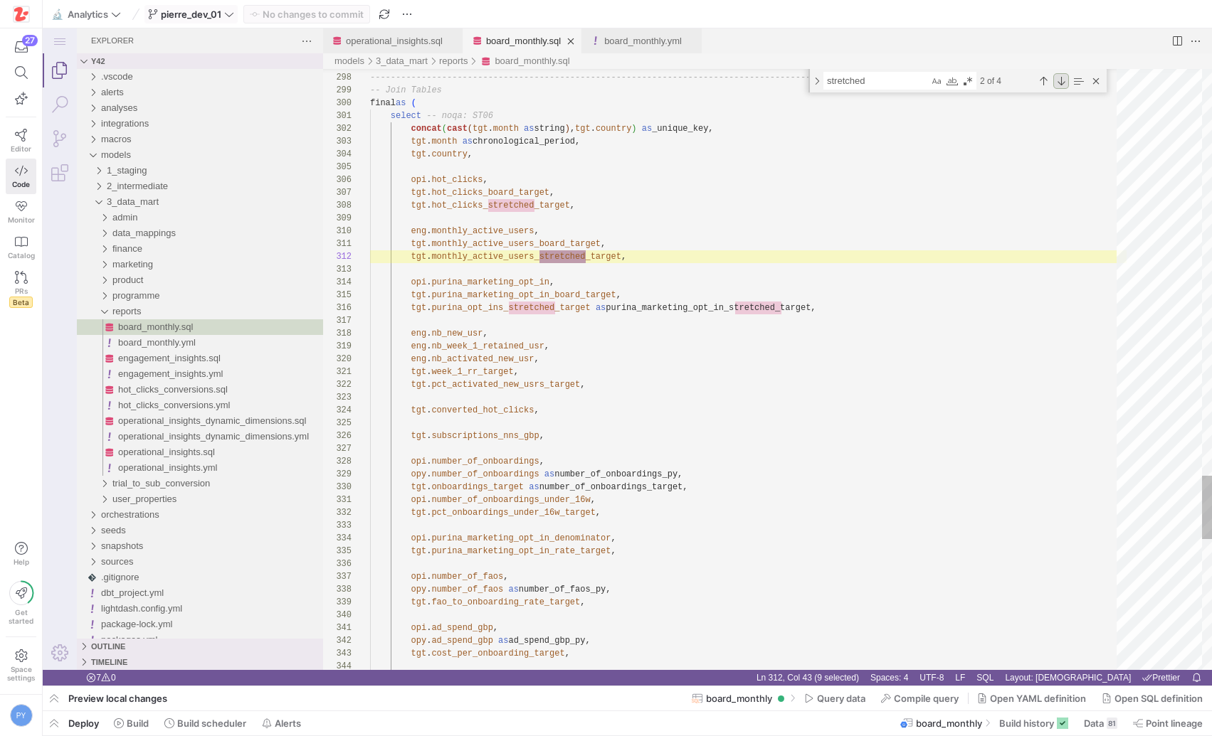
scroll to position [128, 216]
click at [1061, 80] on div "Next Match (Enter)" at bounding box center [1061, 81] width 16 height 16
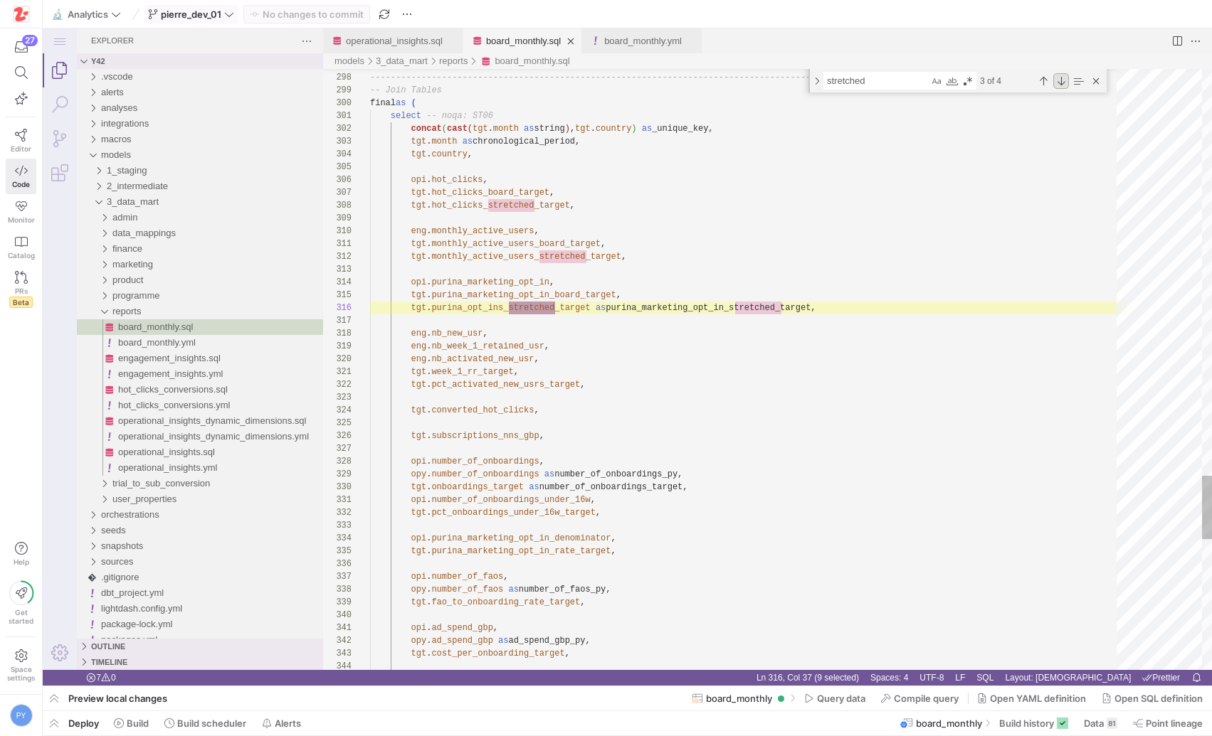
scroll to position [128, 185]
click at [1061, 80] on div "Next Match (Enter)" at bounding box center [1061, 81] width 16 height 16
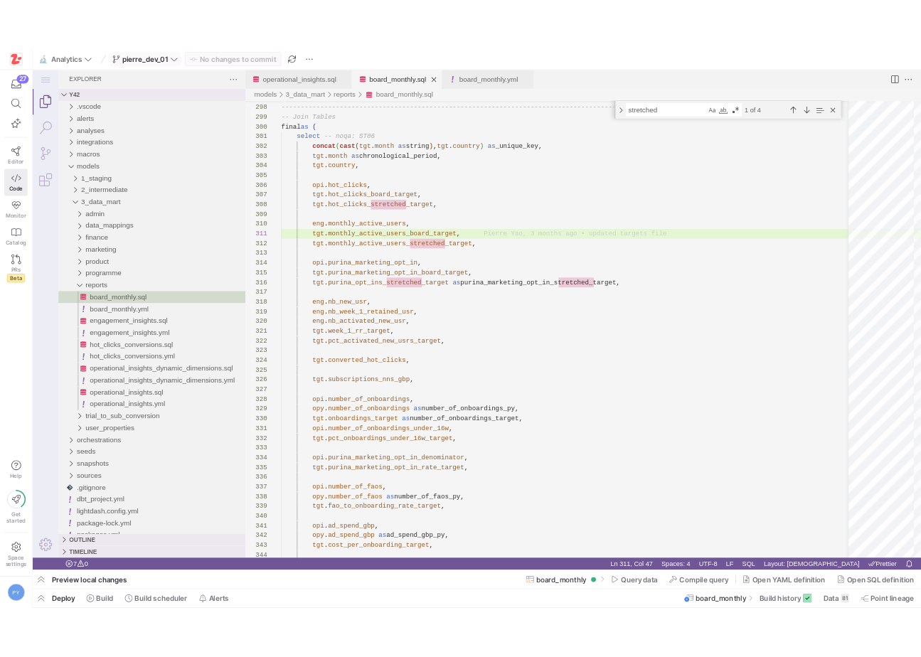
scroll to position [0, 236]
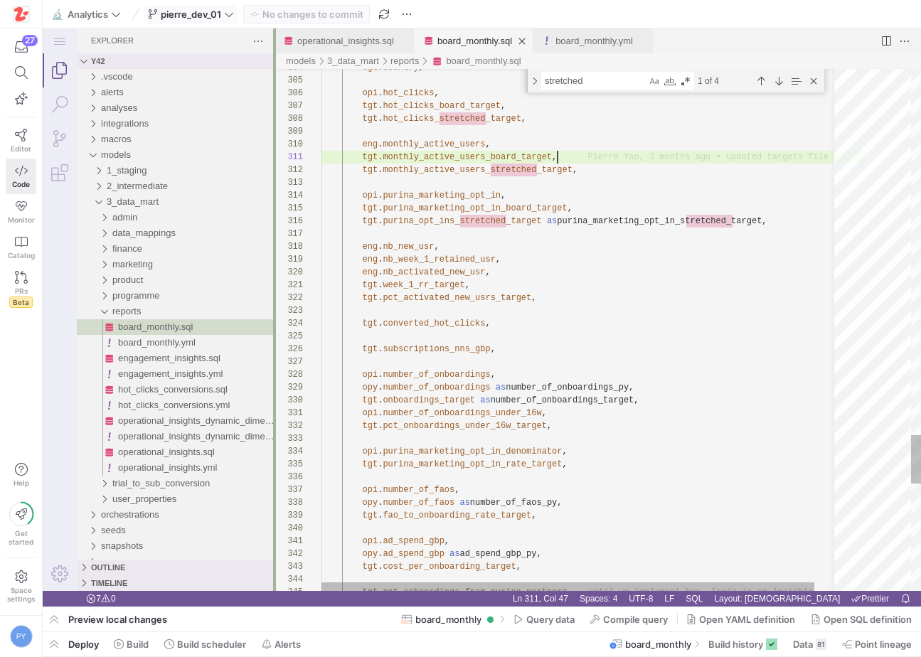
drag, startPoint x: 322, startPoint y: 318, endPoint x: 273, endPoint y: 311, distance: 48.9
click at [273, 312] on div at bounding box center [274, 309] width 3 height 563
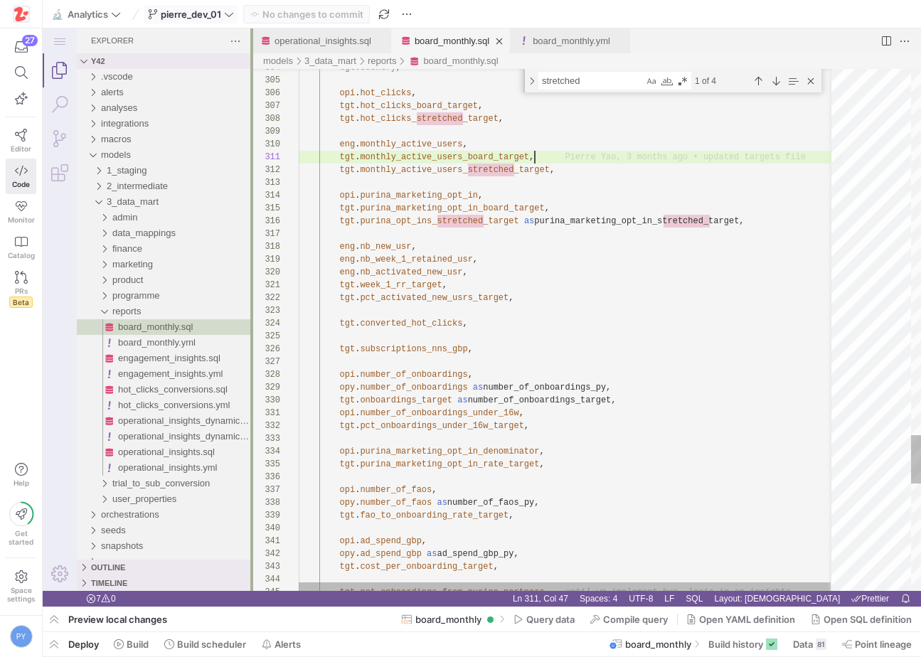
drag, startPoint x: 273, startPoint y: 311, endPoint x: 250, endPoint y: 311, distance: 22.8
click at [250, 311] on div at bounding box center [251, 309] width 3 height 563
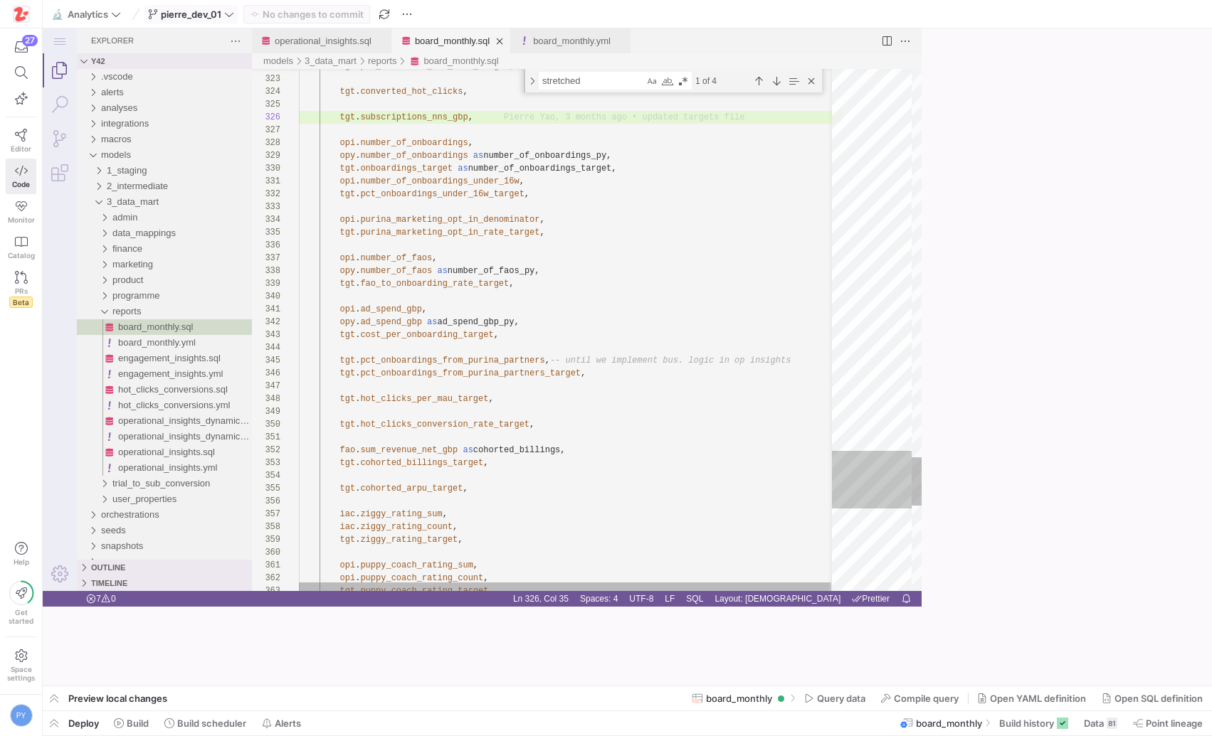
scroll to position [64, 175]
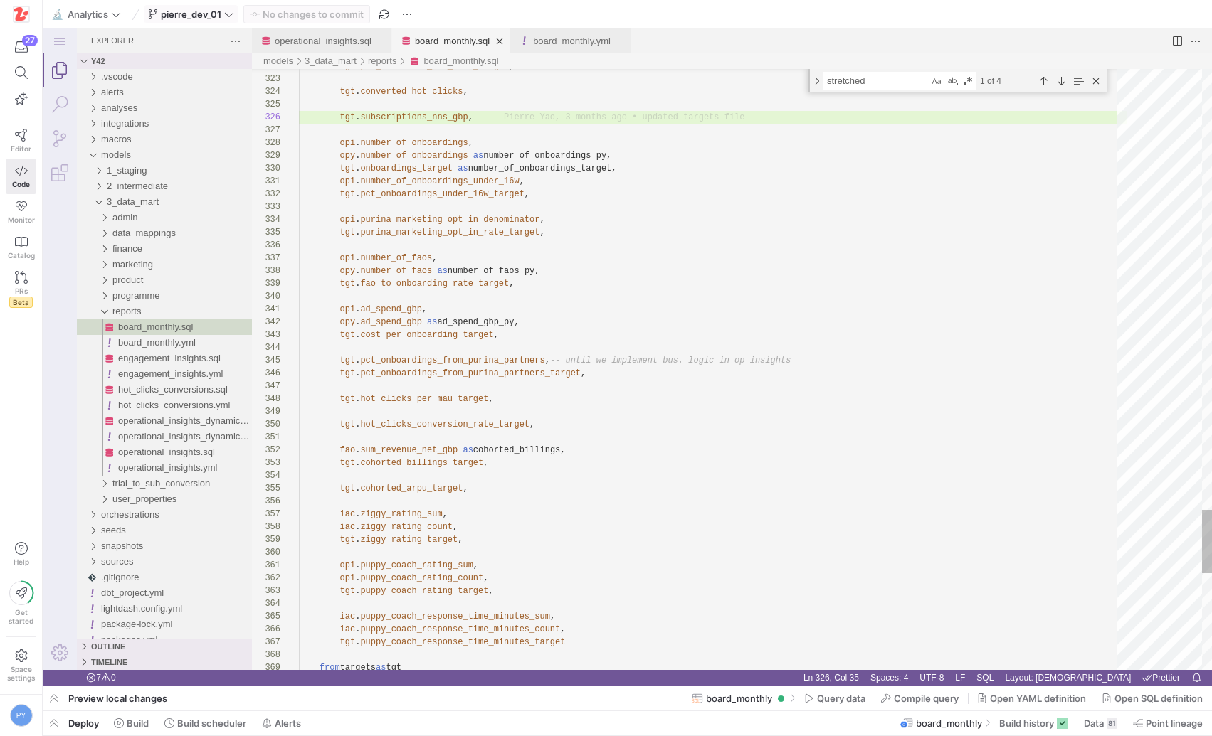
type textarea "[DOMAIN_NAME]_spend_gbp, [DOMAIN_NAME]_spend_gbp as ad_spend_gbp_py, tgt.cost_p…"
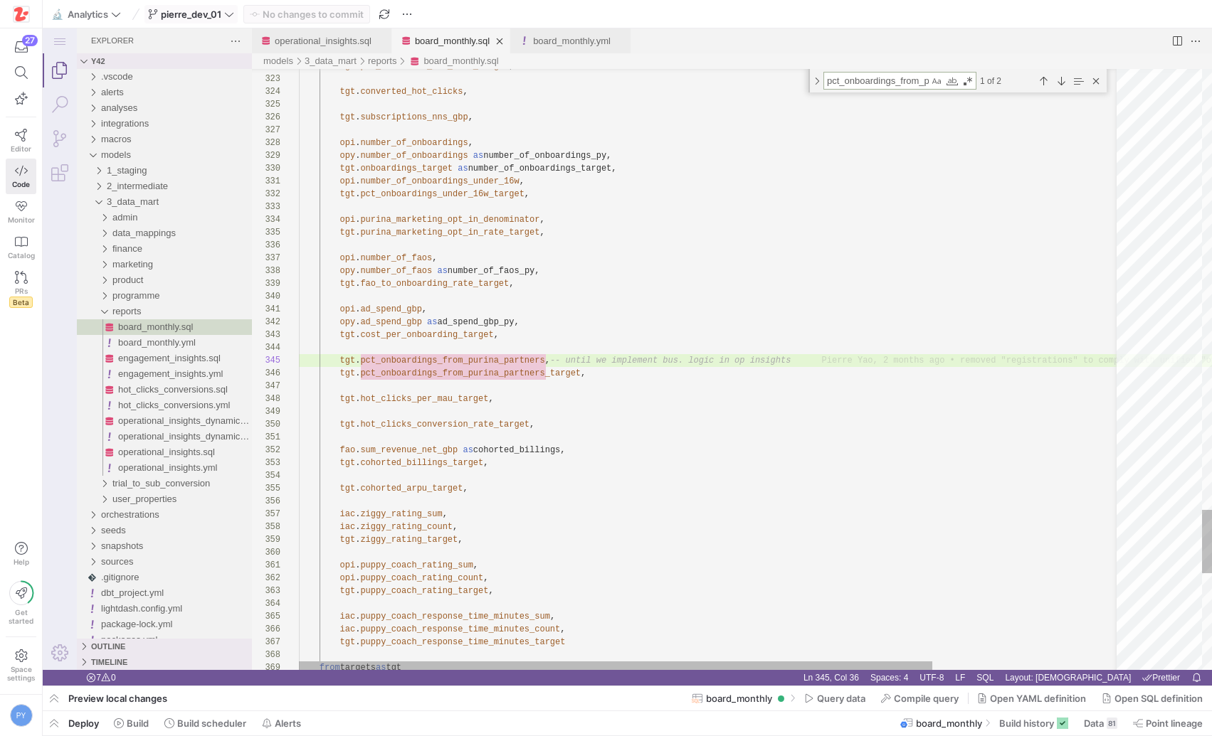
type textarea "n"
type textarea "fao.sum_revenue_net_gbp as cohorted_billings, tgt.cohorted_billings_target, tgt…"
type textarea "nu"
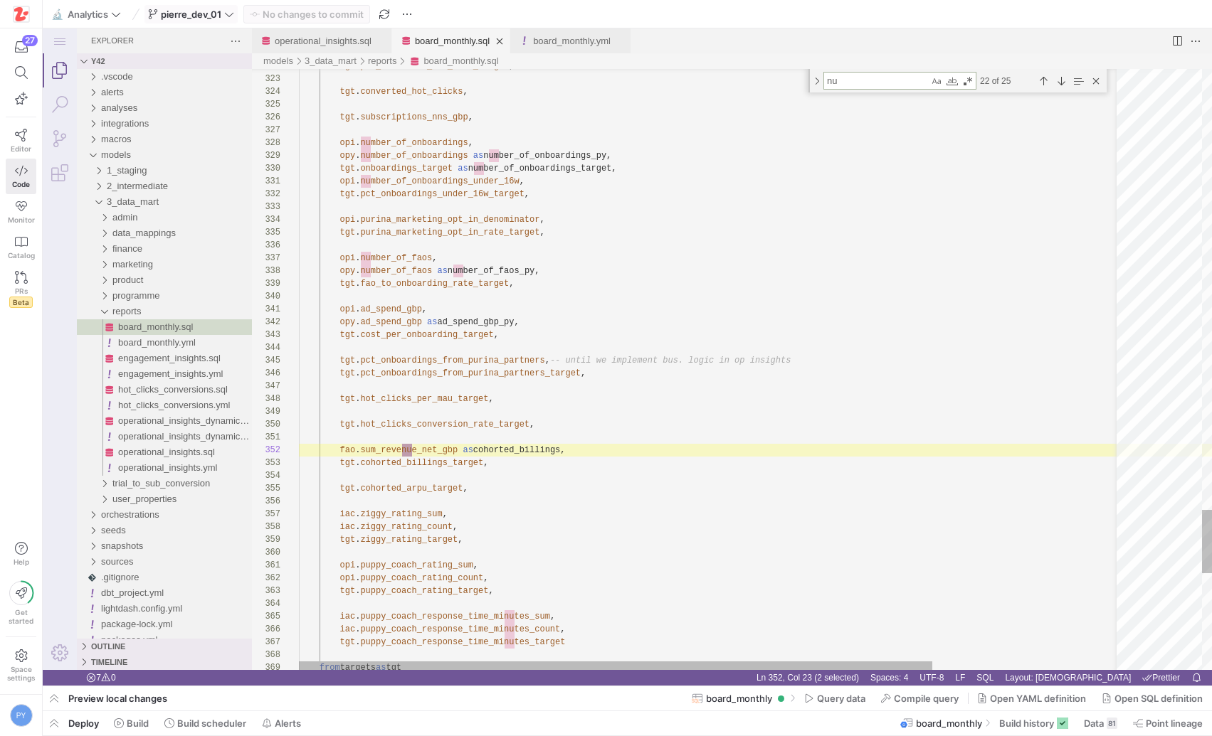
type textarea ") as number_of_onboardings, count( distinct case when opi.event_type_level_3 = …"
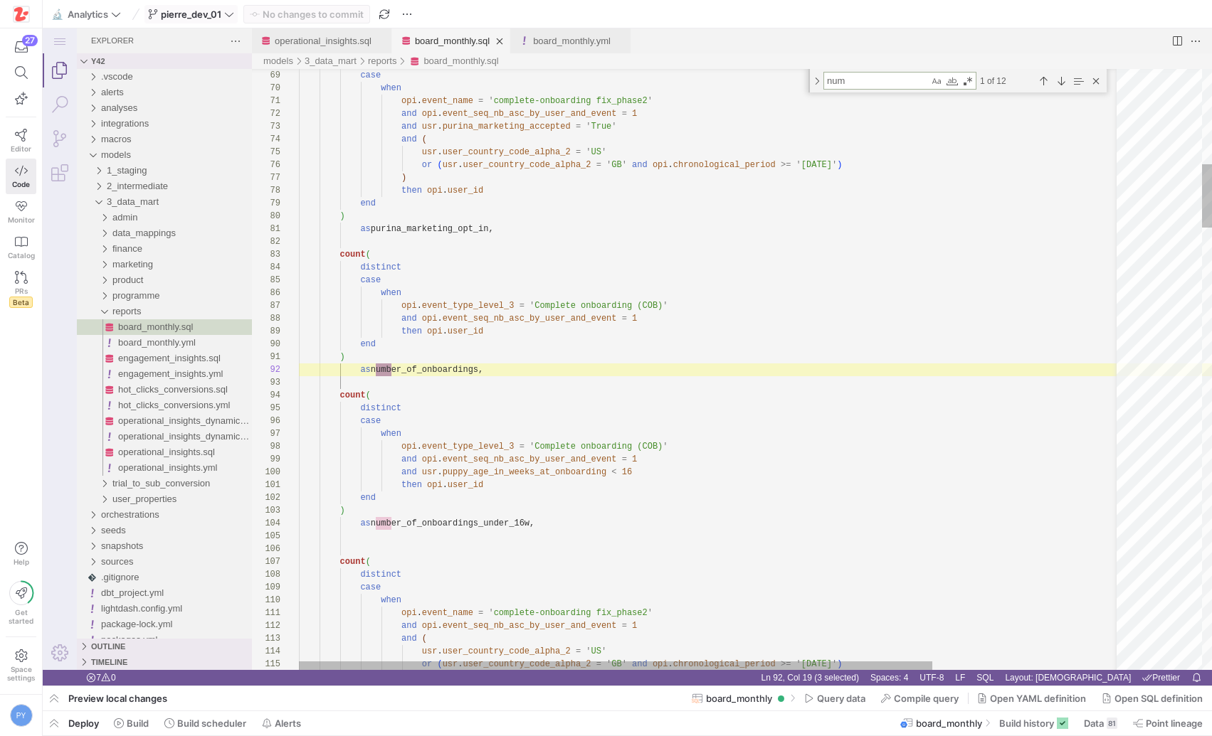
type textarea "nume"
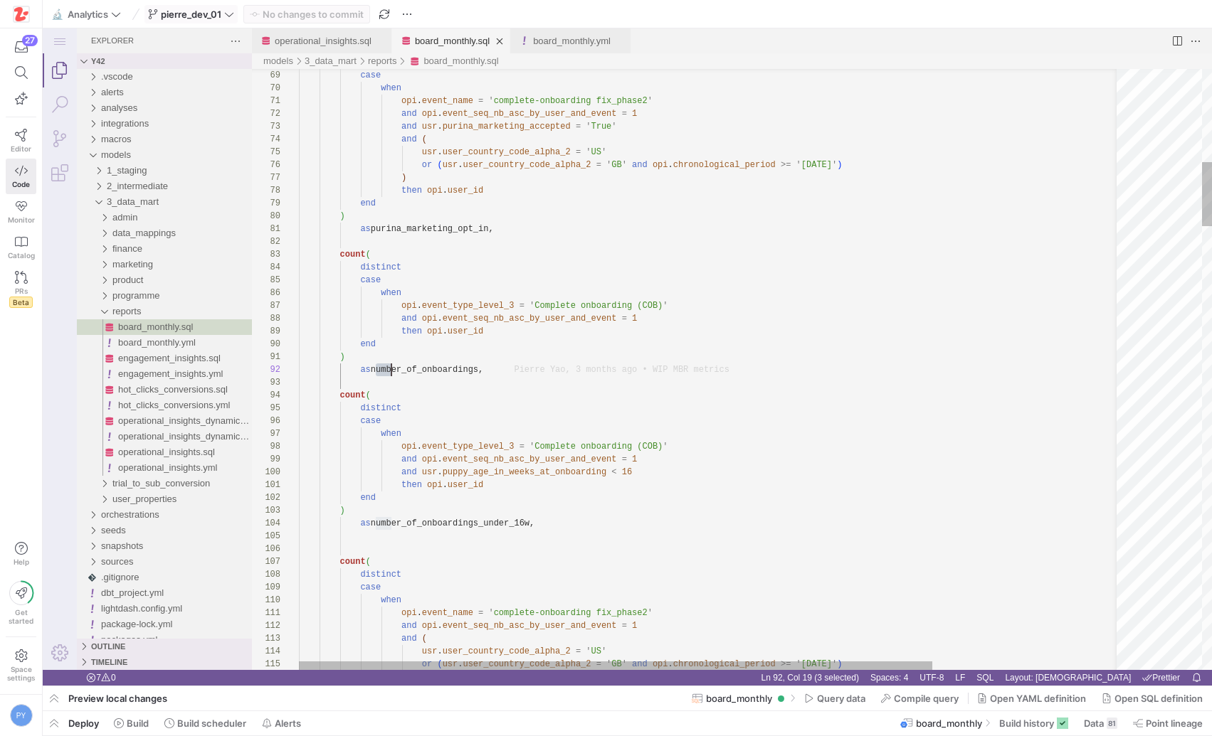
scroll to position [13, 93]
click at [564, 41] on link "board_monthly.yml" at bounding box center [572, 41] width 78 height 11
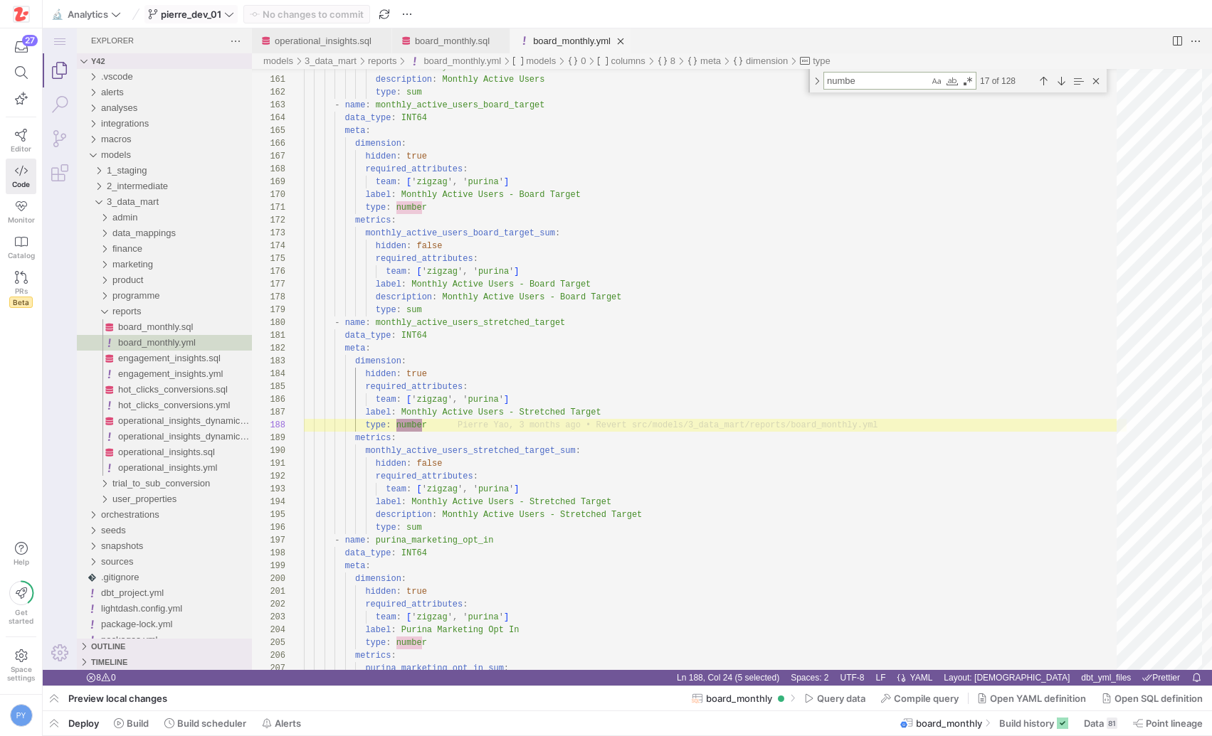
type textarea "number"
type textarea "label: Number of Purina Marketing Opt In description: Number of Purina Marketin…"
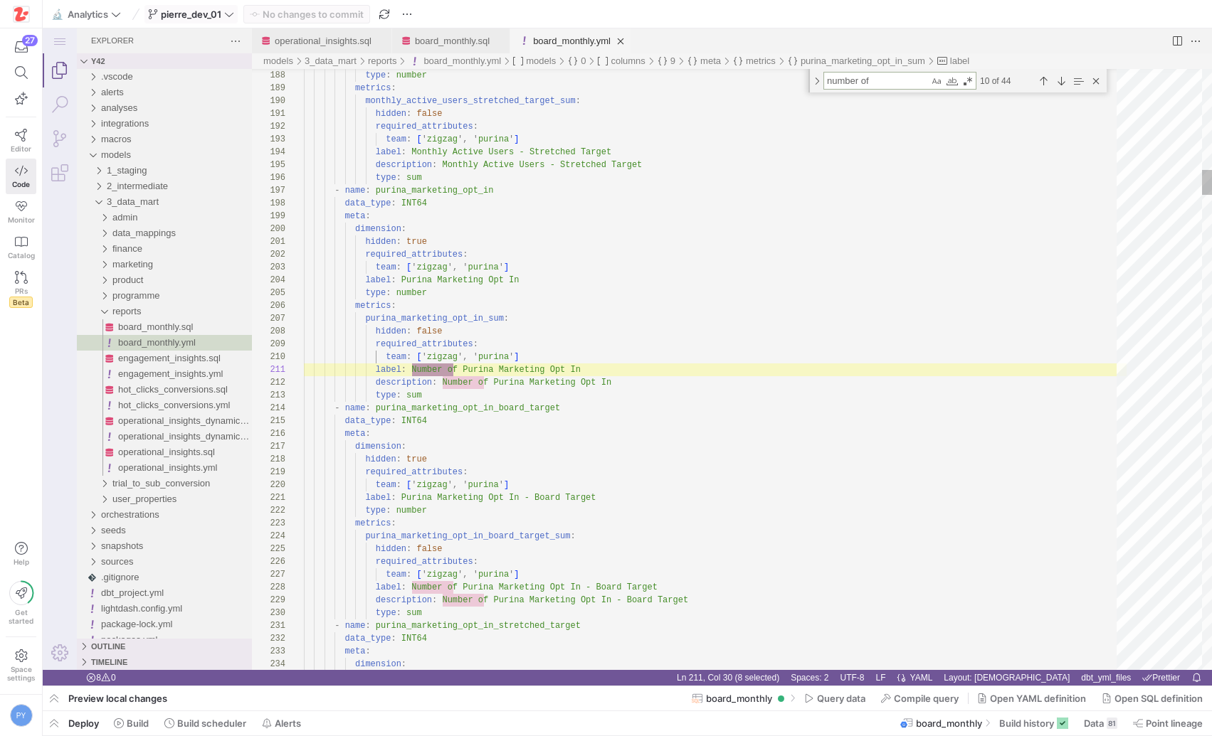
type textarea "number of"
type textarea "- name: hot_clicks data_type: INT64 meta: dimension: hidden: true required_attr…"
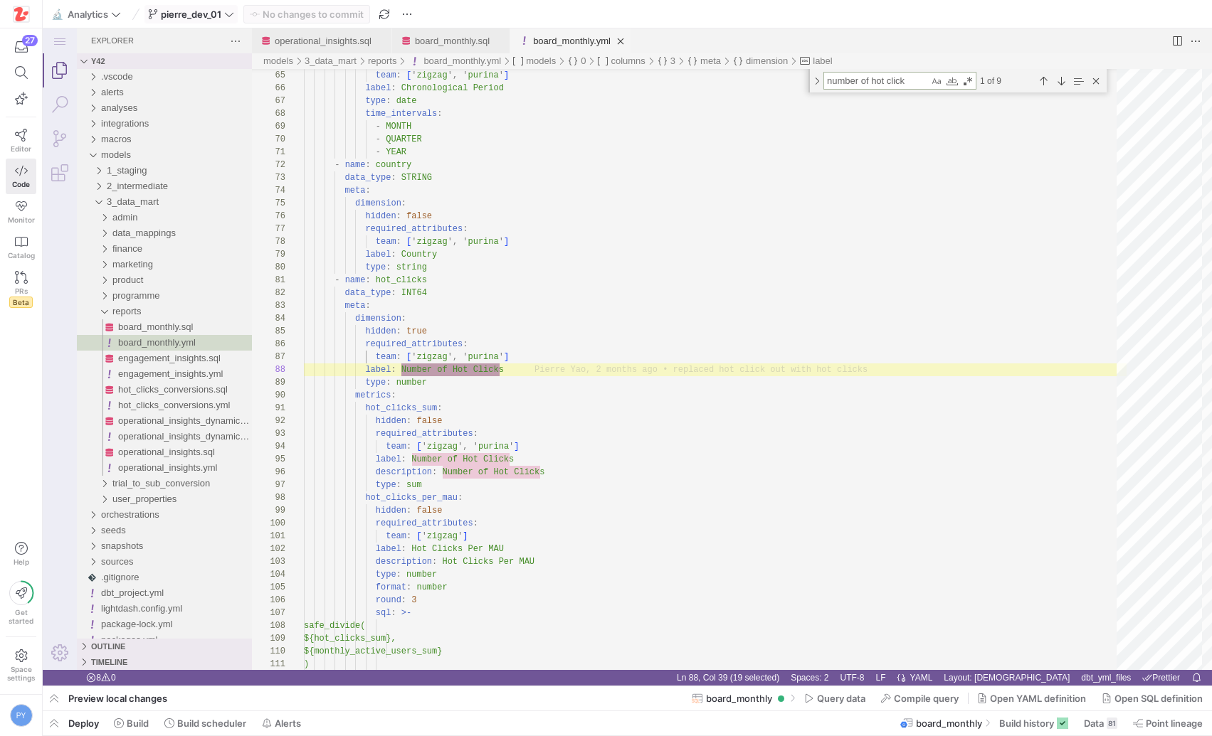
type textarea "number of hot clicks"
type textarea ") - name: hot_clicks_board_target data_type: INT64 meta: dimension: hidden: tru…"
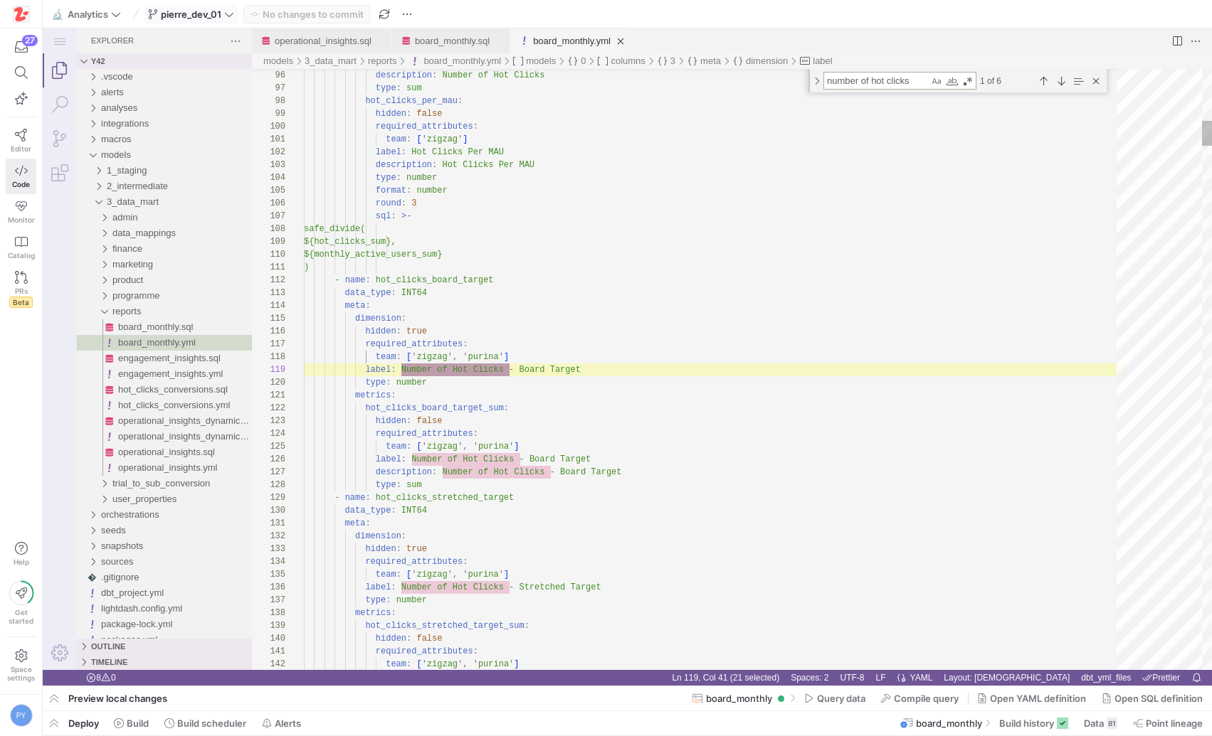
scroll to position [128, 206]
type textarea "number of hot clicks -"
type textarea "meta: dimension: hidden: true required_attributes: team: ['zigzag', 'purina'] l…"
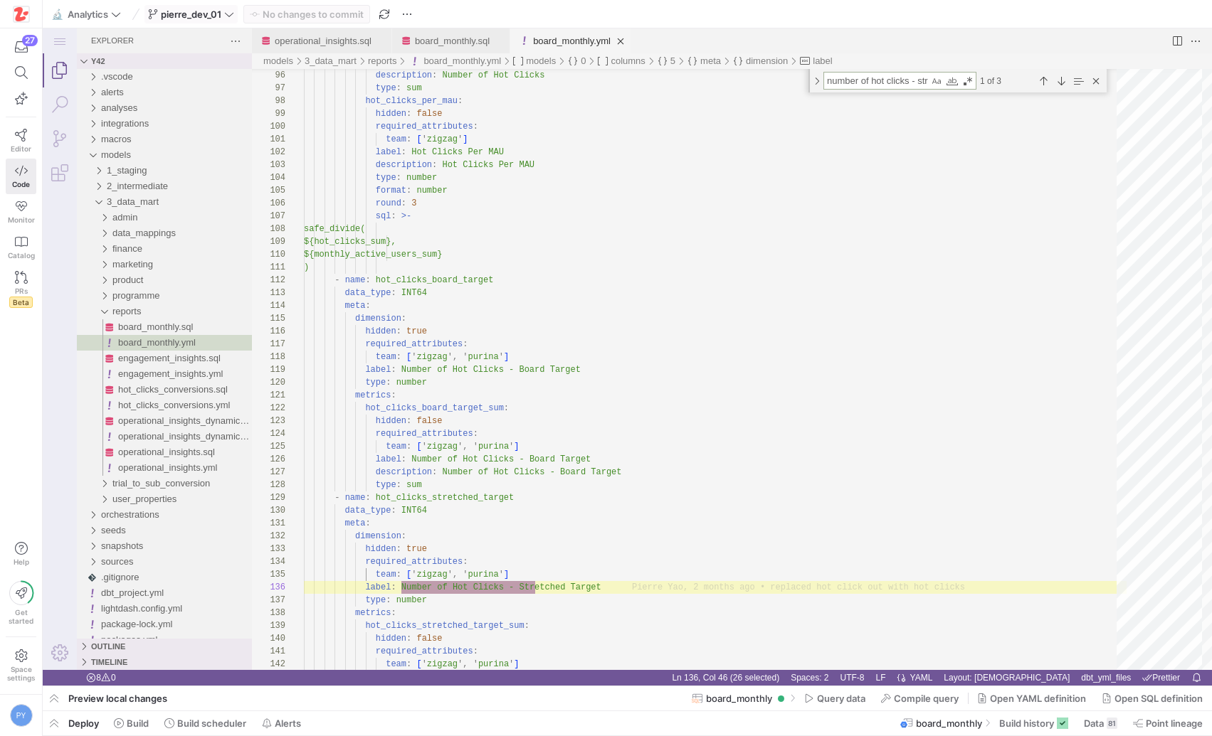
scroll to position [128, 231]
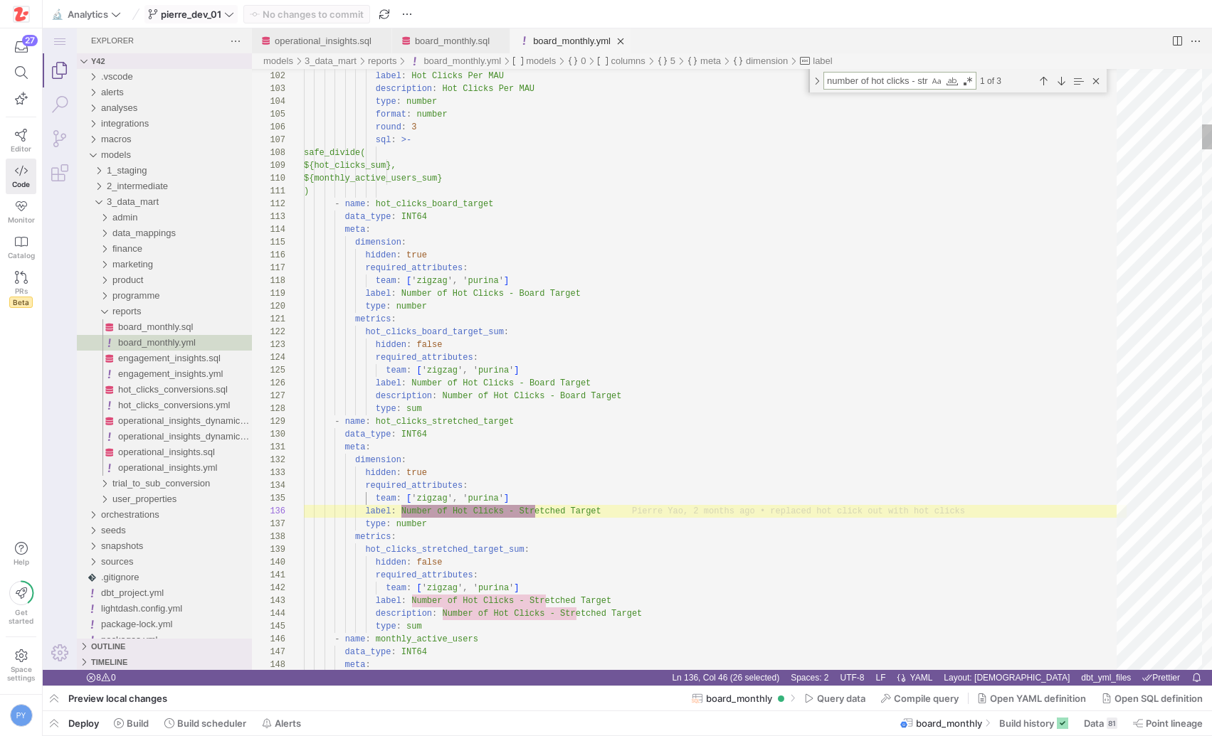
type textarea "number of hot clicks - str"
type textarea "metrics: hot_clicks_board_target_sum: hidden: false required_attributes: team: …"
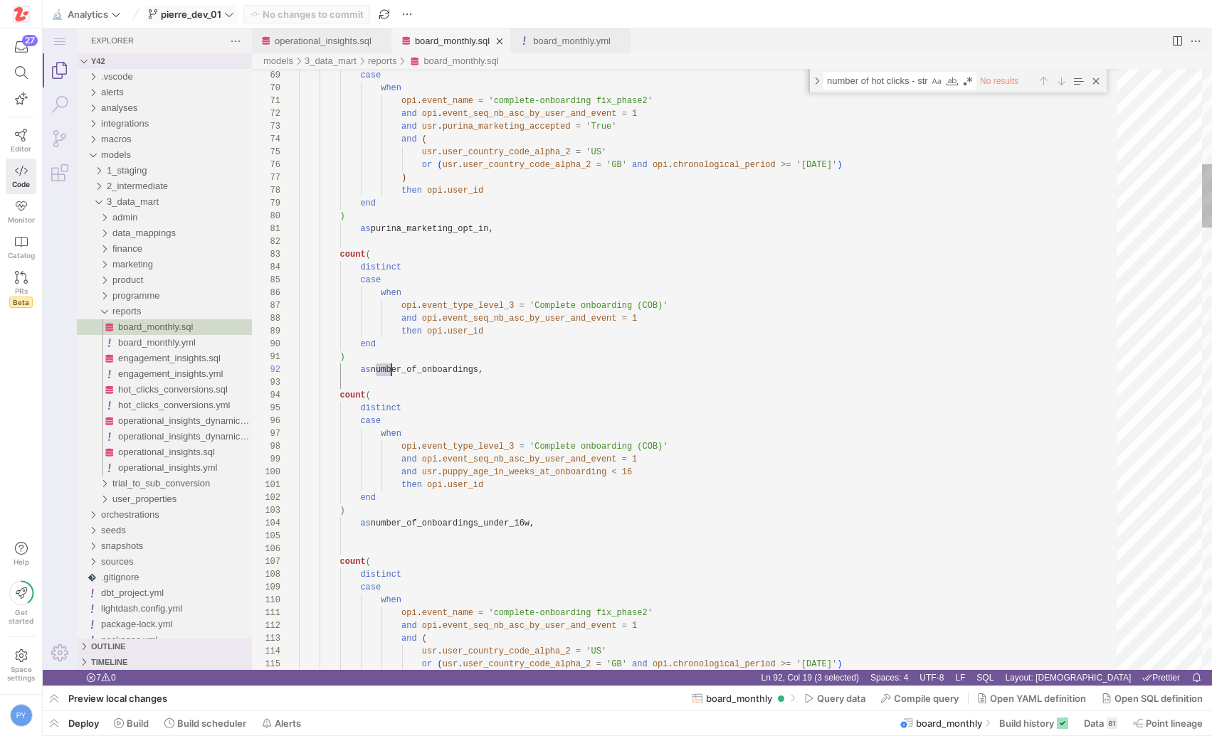
click at [455, 42] on link "board_monthly.sql" at bounding box center [452, 41] width 75 height 11
type textarea "num"
paste textarea "hot_clicks_stretched_target"
type textarea "select -- noqa: ST06 concat(cast(tgt.month as string), [DOMAIN_NAME]) as _uniqu…"
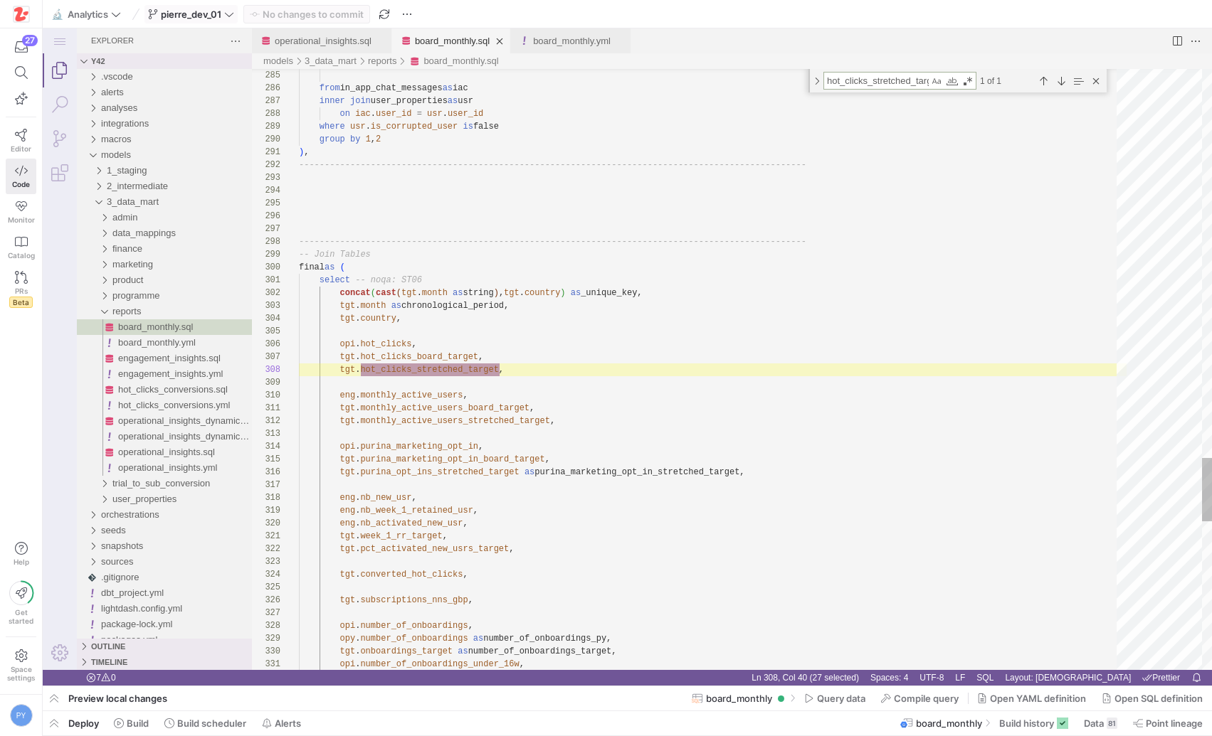
scroll to position [128, 201]
type textarea "hot_clicks_stretched_target"
click at [223, 10] on span "pierre_dev_01" at bounding box center [191, 14] width 86 height 11
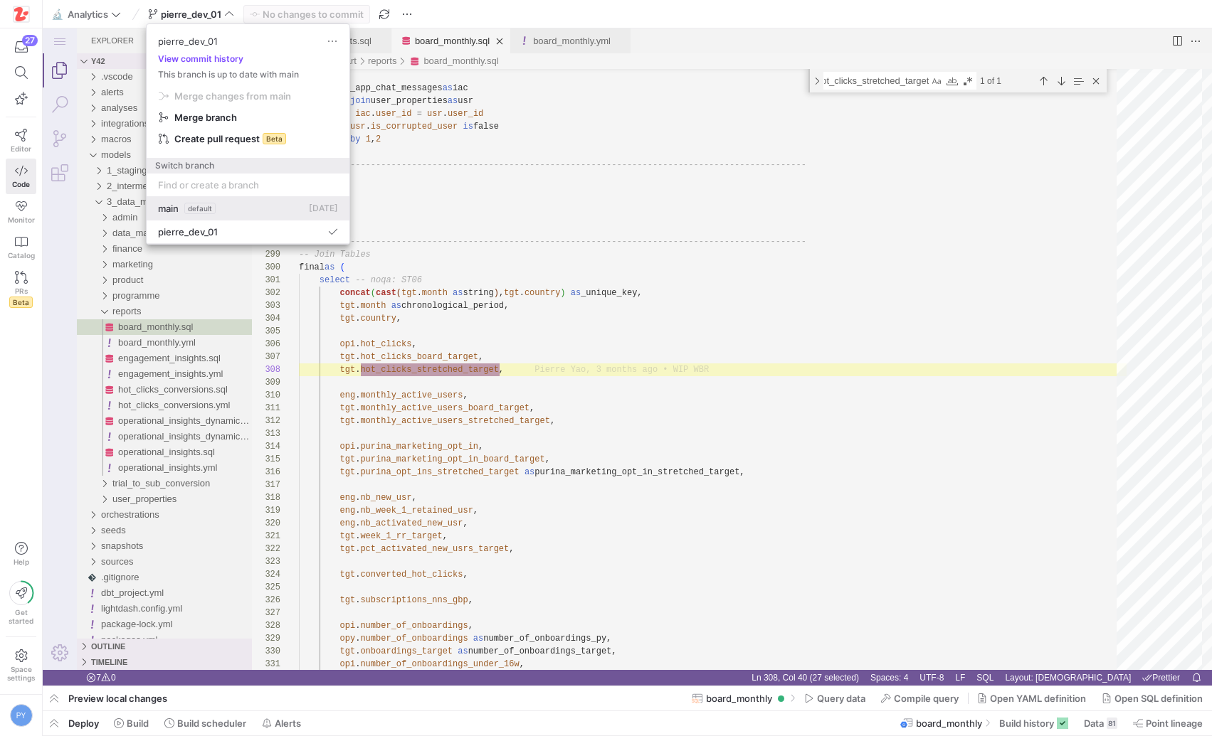
click at [178, 212] on span "main" at bounding box center [168, 208] width 21 height 11
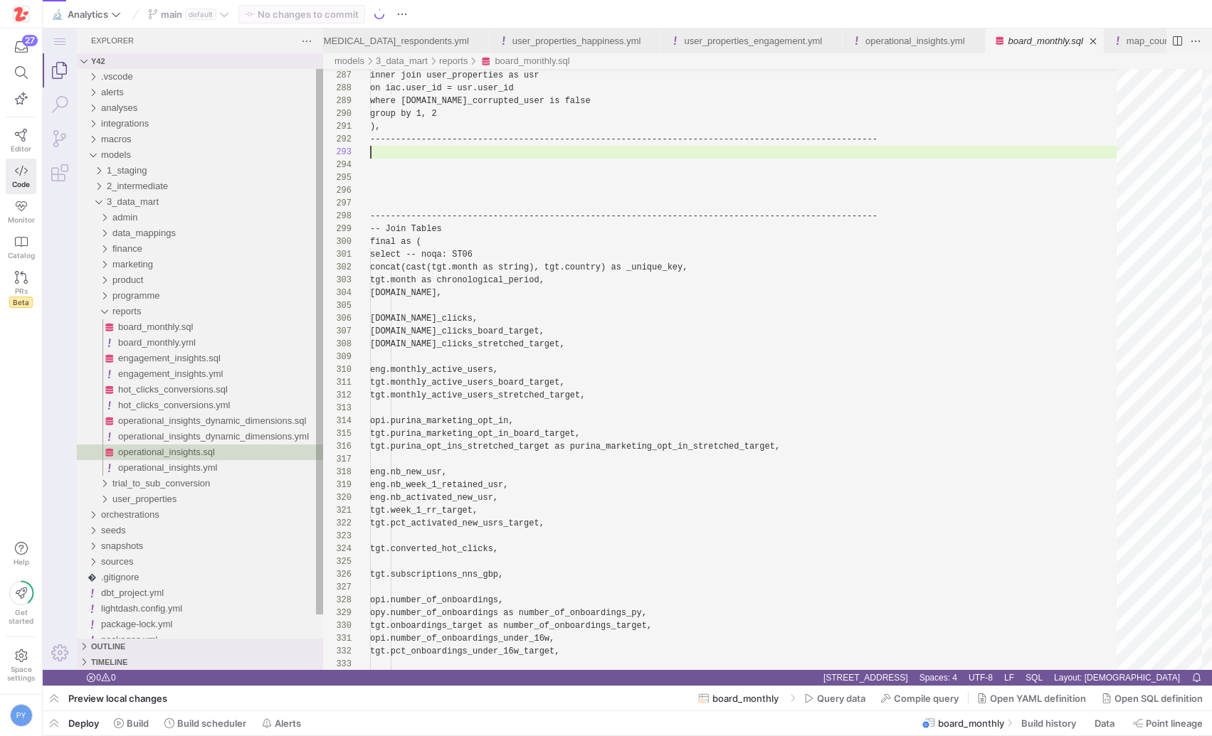
scroll to position [26, 0]
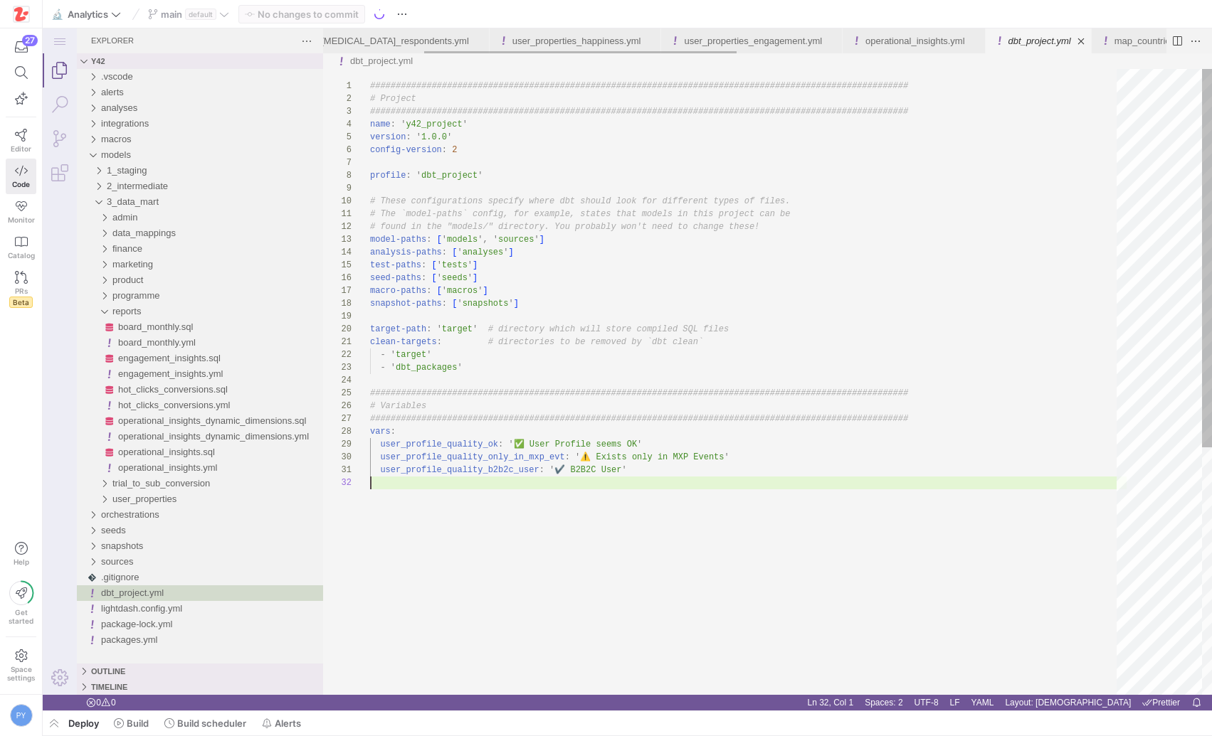
scroll to position [13, 0]
click at [823, 18] on span "button" at bounding box center [872, 12] width 99 height 11
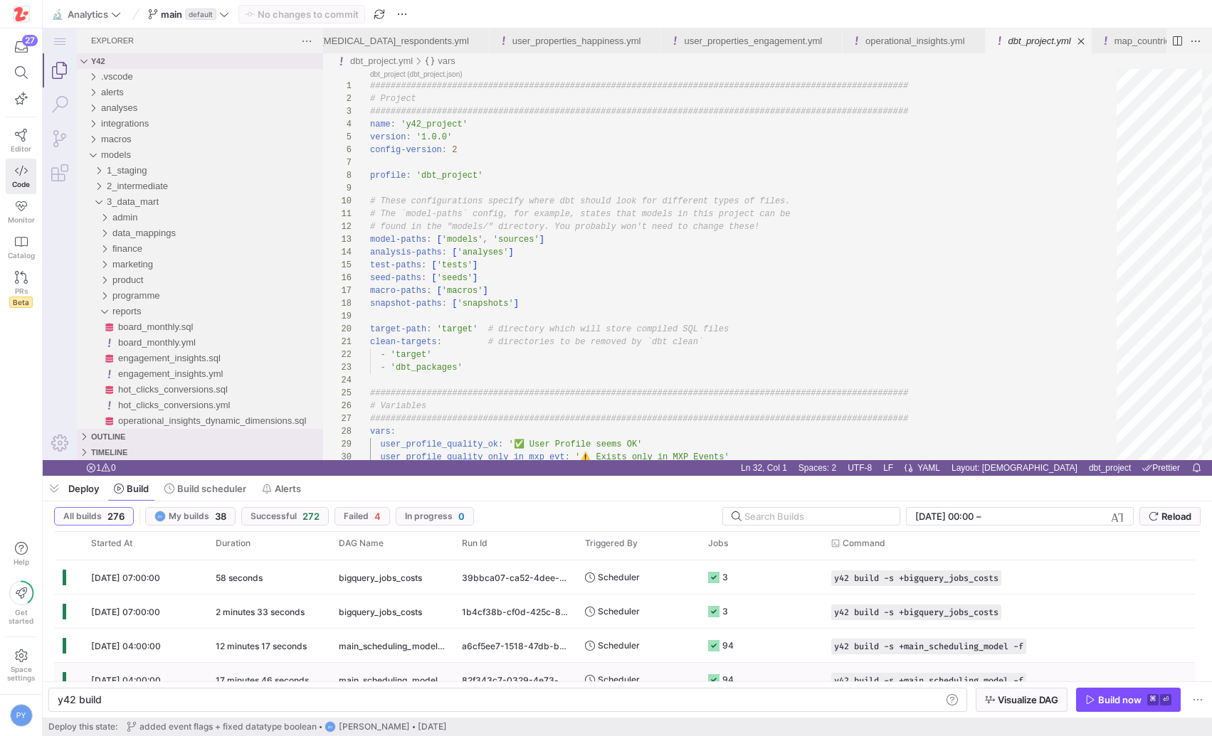
scroll to position [97, 0]
click at [1021, 613] on span "button" at bounding box center [1016, 613] width 14 height 14
click at [702, 707] on div "y42 build y42 build" at bounding box center [507, 700] width 919 height 24
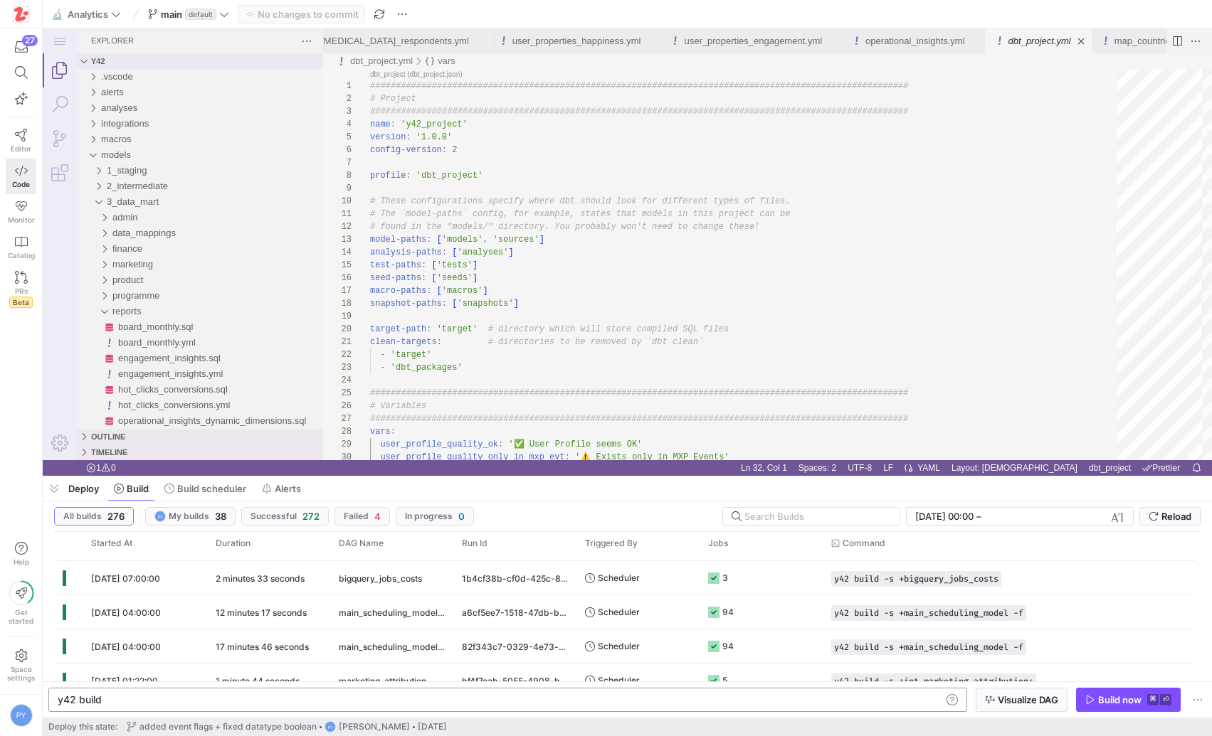
click at [702, 707] on div "y42 build y42 build" at bounding box center [507, 700] width 919 height 24
click at [175, 700] on div "y42 build" at bounding box center [500, 700] width 884 height 11
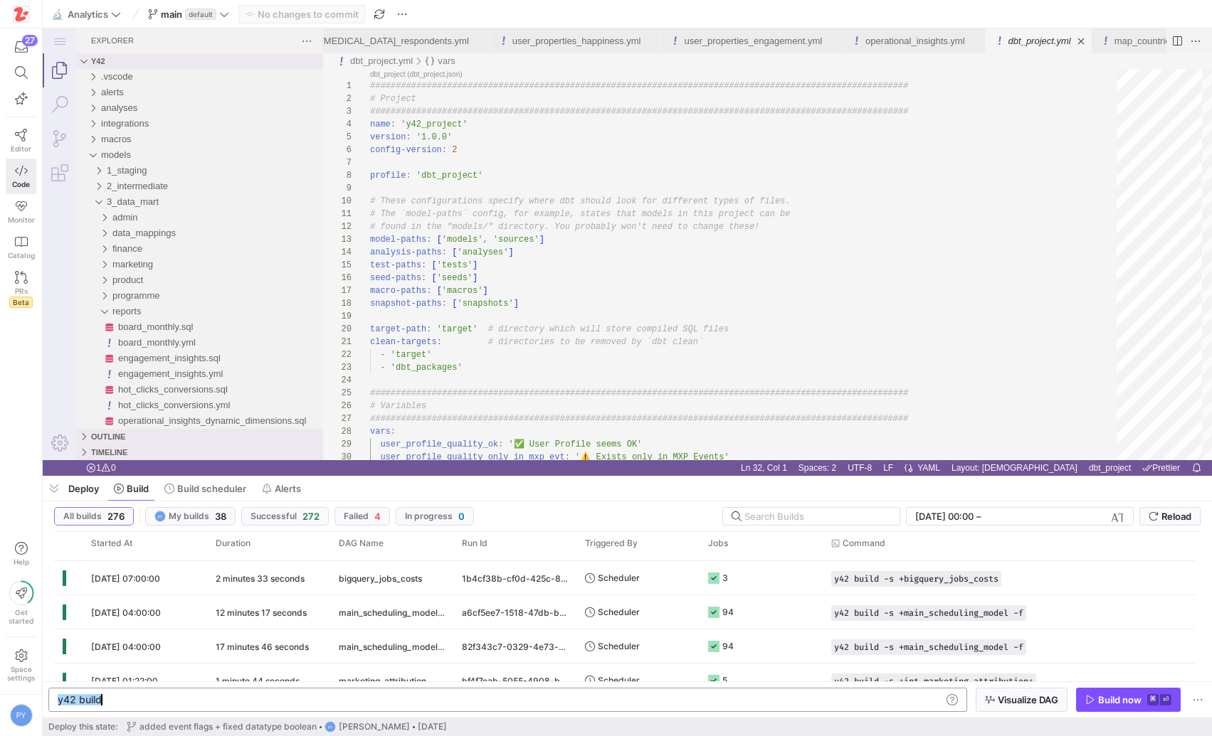
type textarea "y42 build -s +main_scheduling_model -f"
click at [1111, 702] on div "Build now" at bounding box center [1119, 700] width 43 height 11
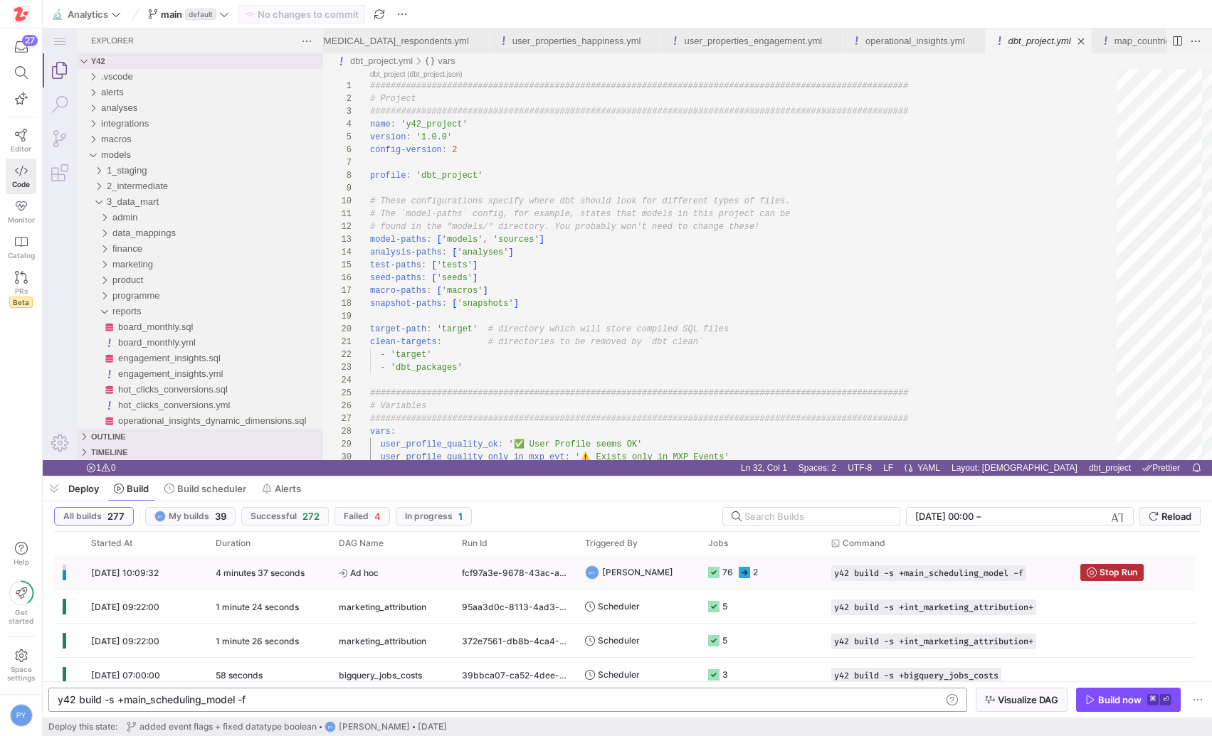
click at [439, 576] on span "Ad hoc" at bounding box center [392, 572] width 106 height 33
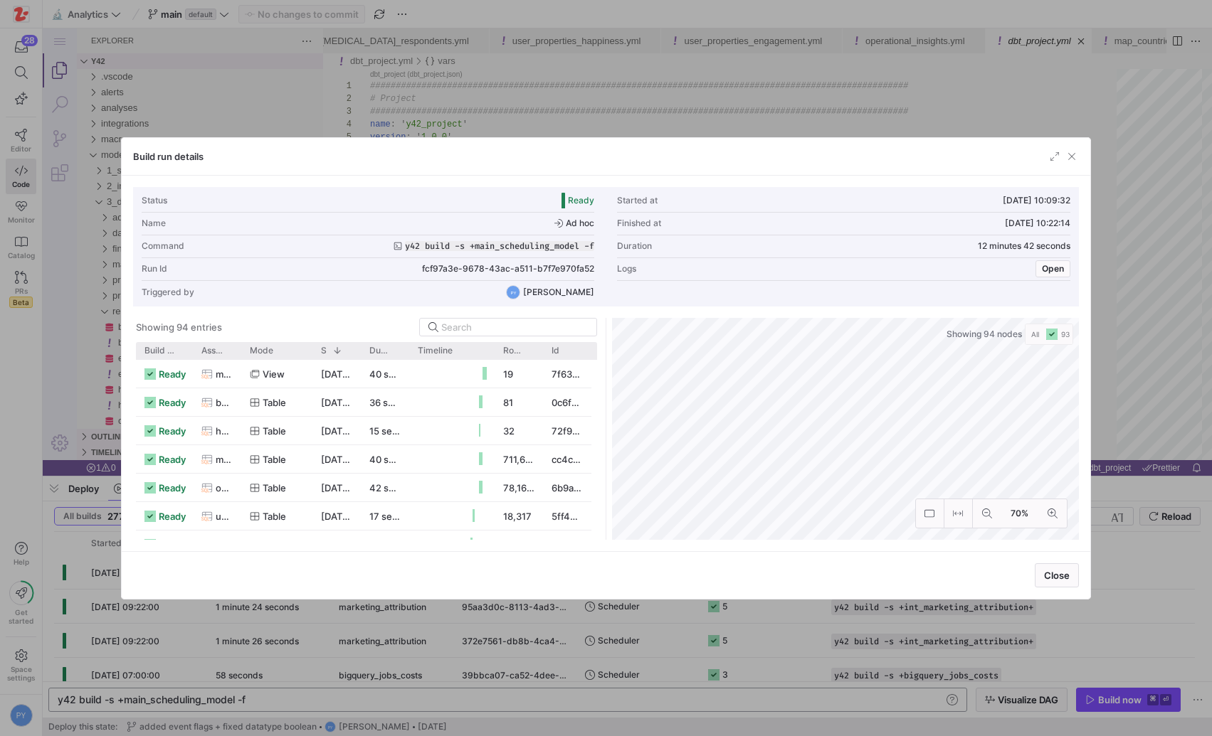
click at [41, 313] on div at bounding box center [606, 368] width 1212 height 736
